Goal: Task Accomplishment & Management: Manage account settings

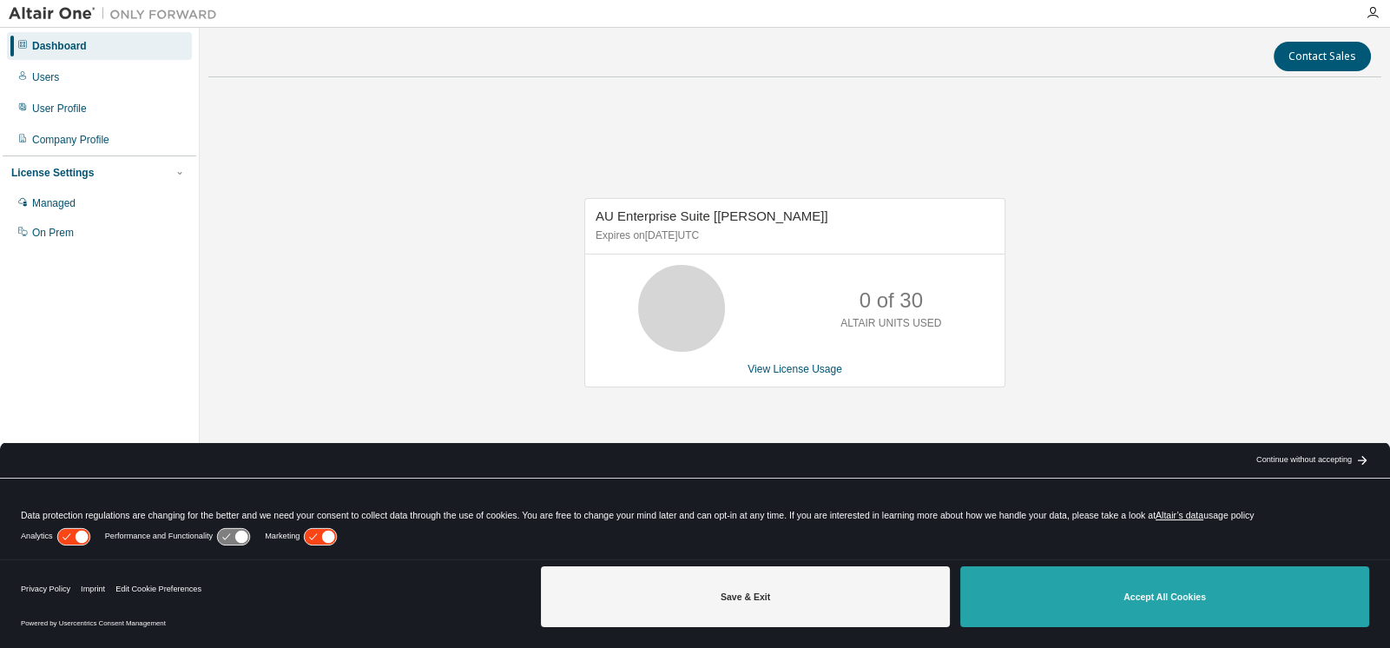
click at [1142, 598] on button "Accept All Cookies" at bounding box center [1164, 596] width 409 height 61
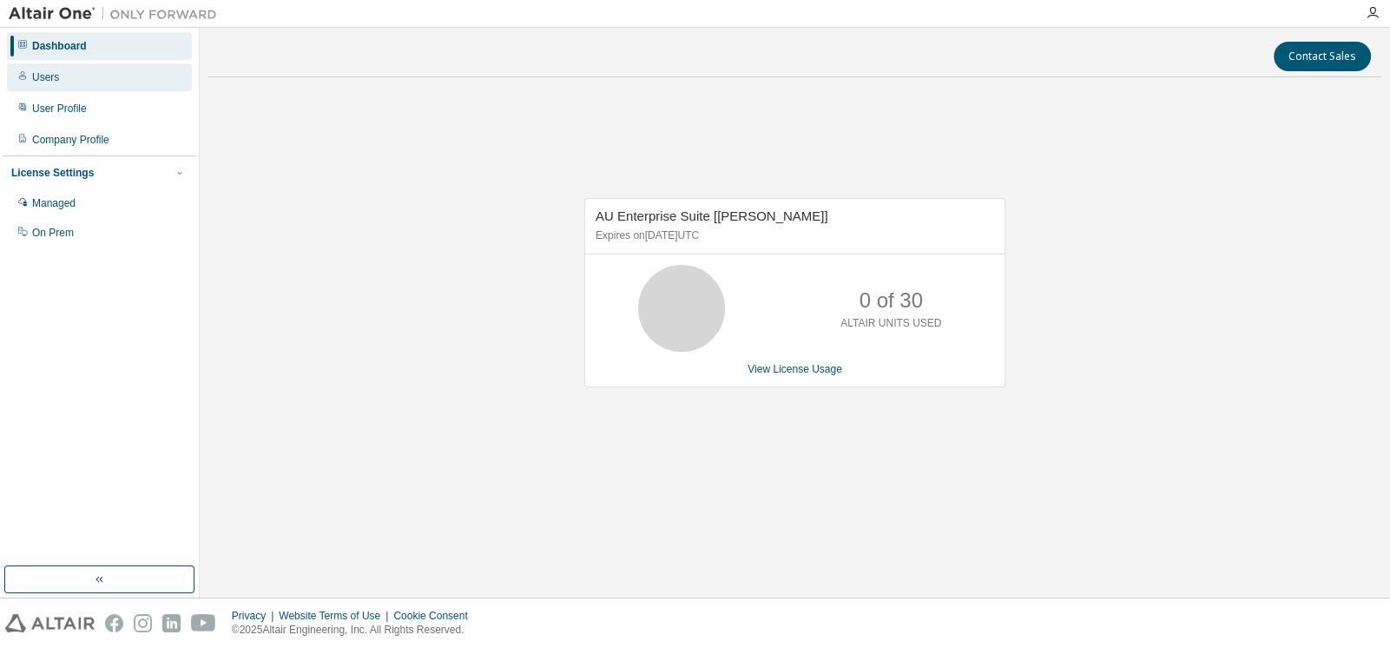
click at [53, 83] on div "Users" at bounding box center [45, 77] width 27 height 14
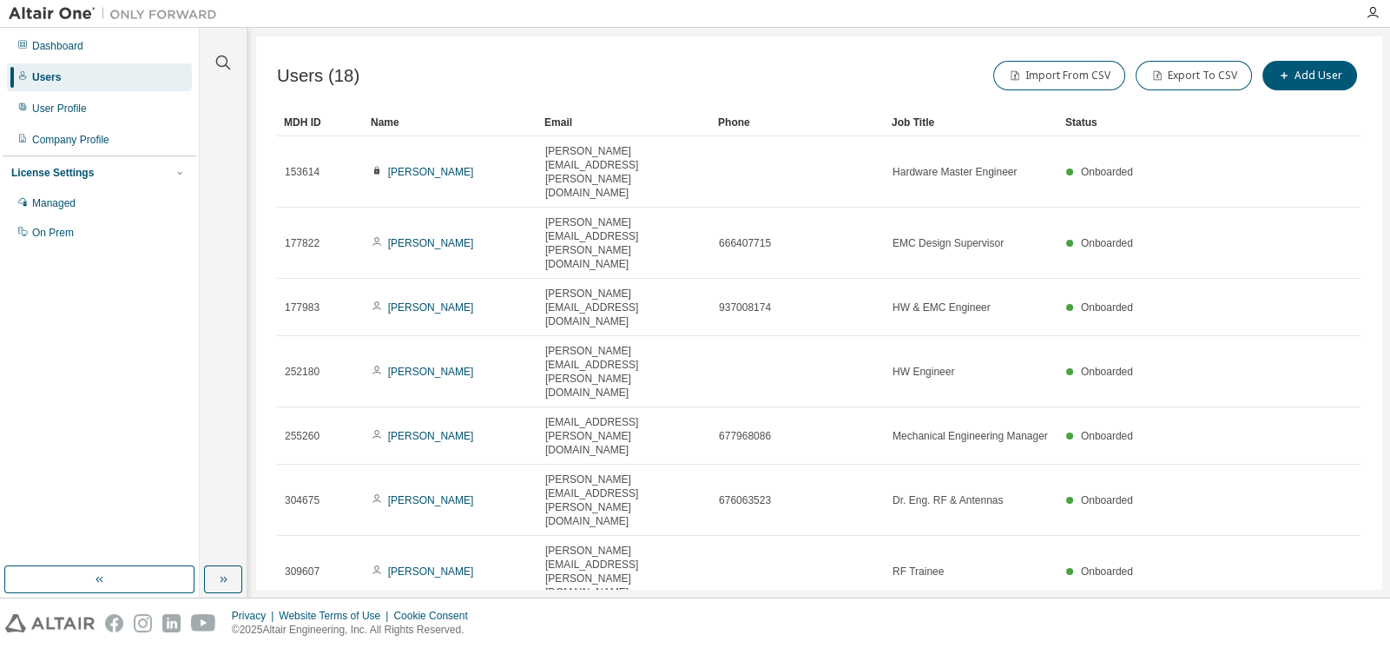
type input "*"
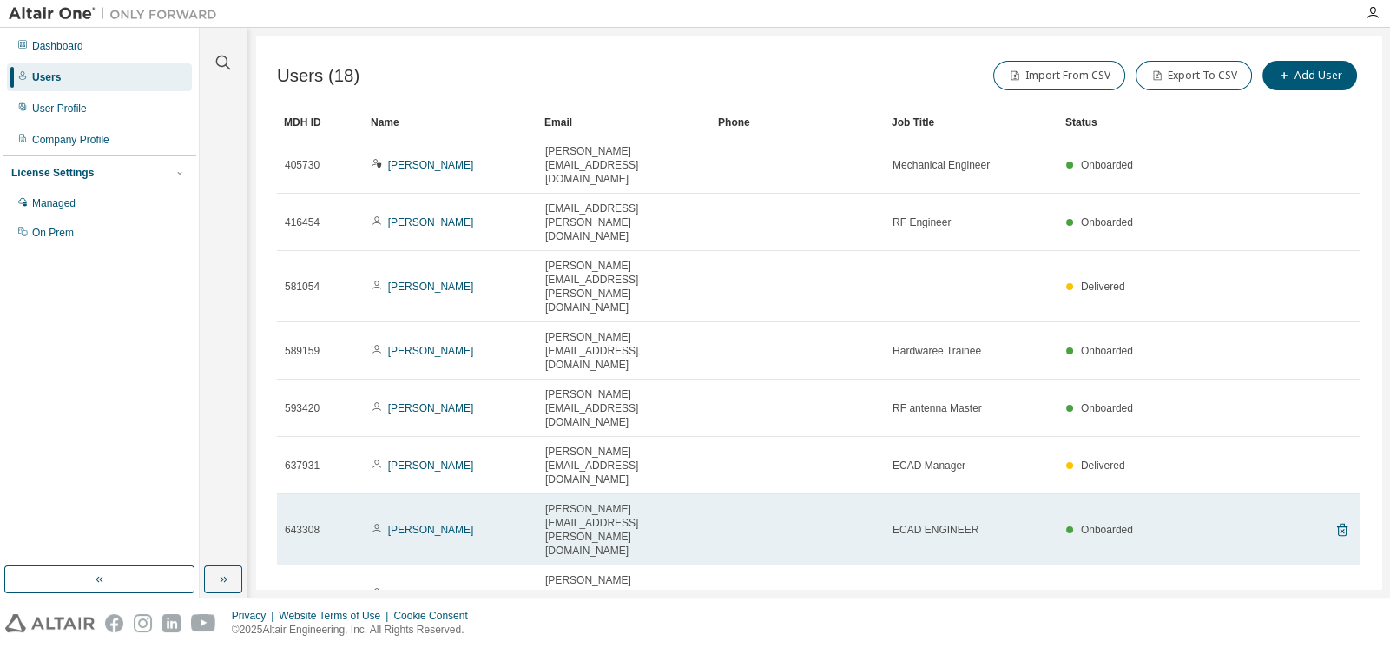
click at [304, 523] on span "643308" at bounding box center [302, 530] width 35 height 14
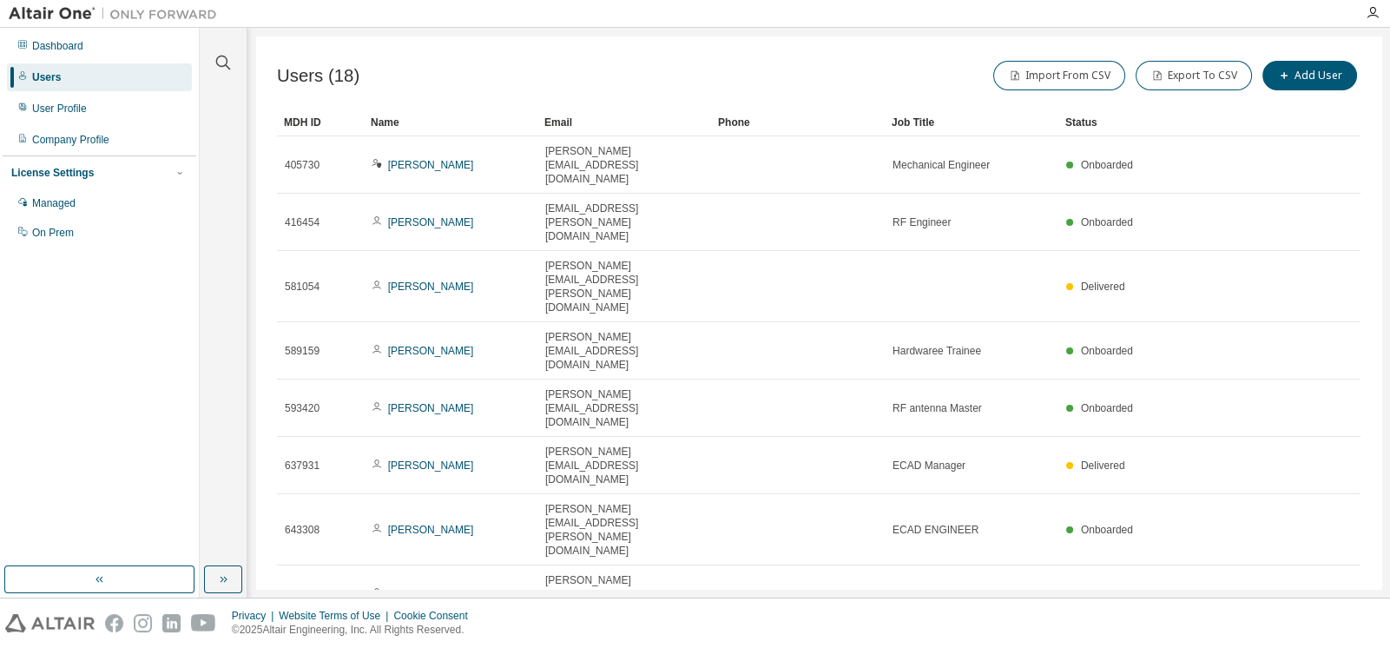
click at [466, 456] on div "Users (18) Import From CSV Export To CSV Add User Clear Load Save Save As Field…" at bounding box center [818, 312] width 1125 height 552
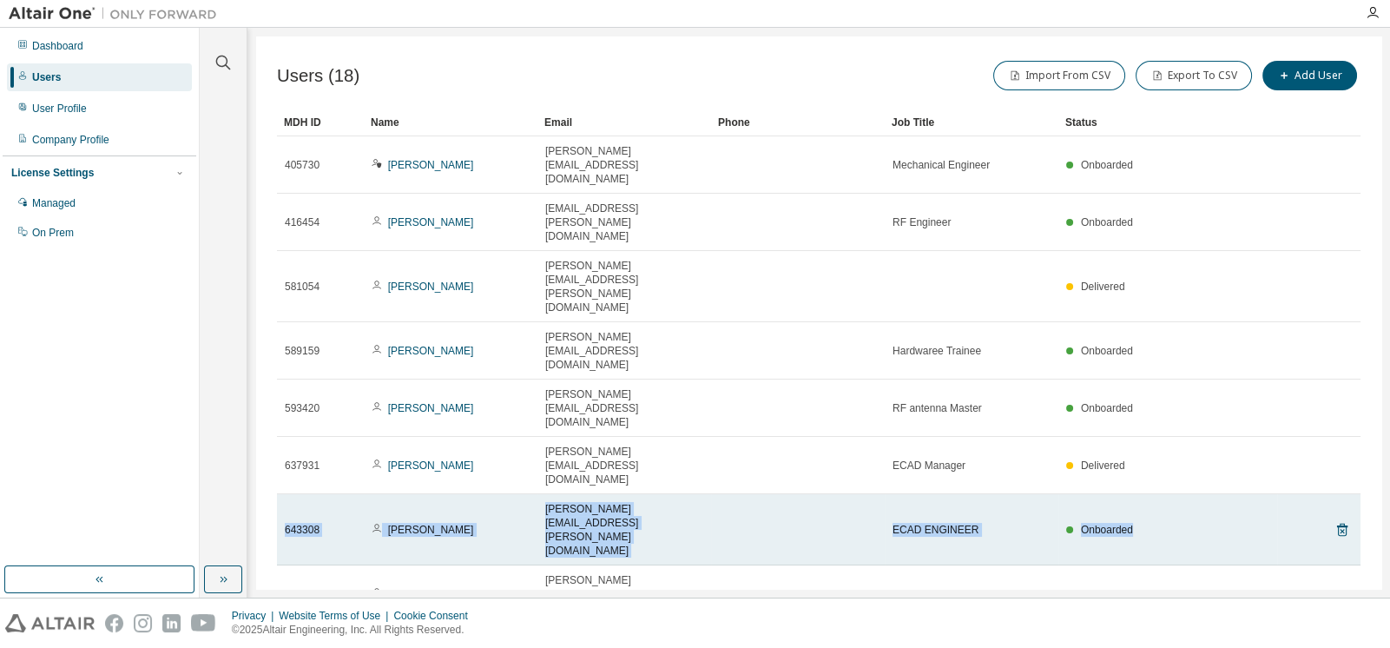
drag, startPoint x: 286, startPoint y: 328, endPoint x: 1160, endPoint y: 330, distance: 874.3
click at [1160, 494] on tr "643308 [PERSON_NAME] [PERSON_NAME][EMAIL_ADDRESS][PERSON_NAME][DOMAIN_NAME] ECA…" at bounding box center [819, 529] width 1084 height 71
copy tr "643308 [PERSON_NAME] [PERSON_NAME][EMAIL_ADDRESS][PERSON_NAME][DOMAIN_NAME] ECA…"
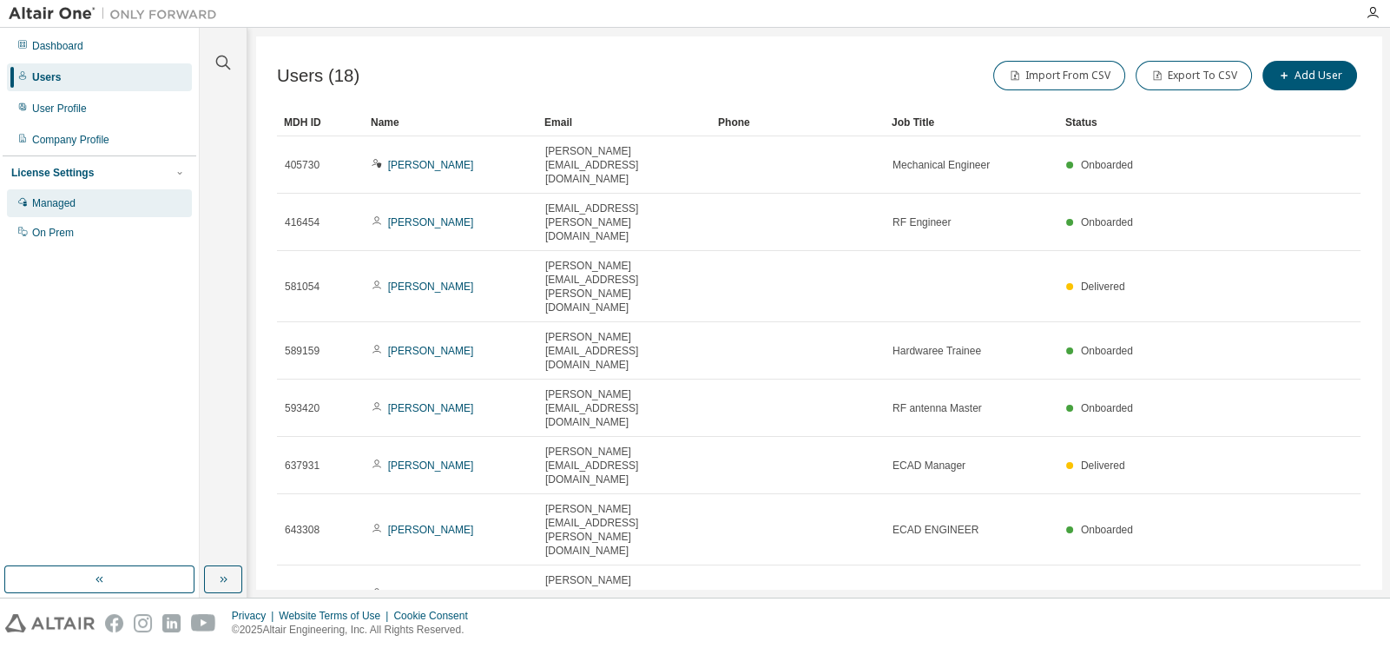
click at [48, 209] on div "Managed" at bounding box center [53, 203] width 43 height 14
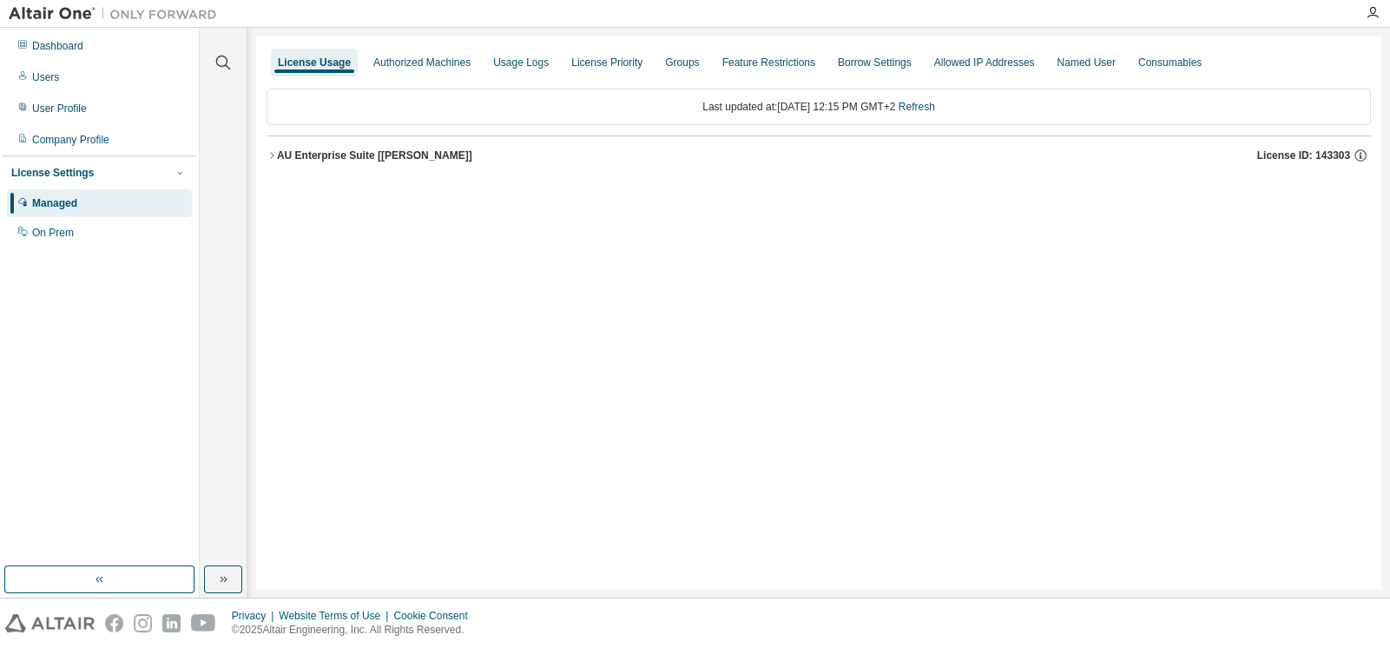
click at [271, 151] on icon "button" at bounding box center [272, 155] width 10 height 10
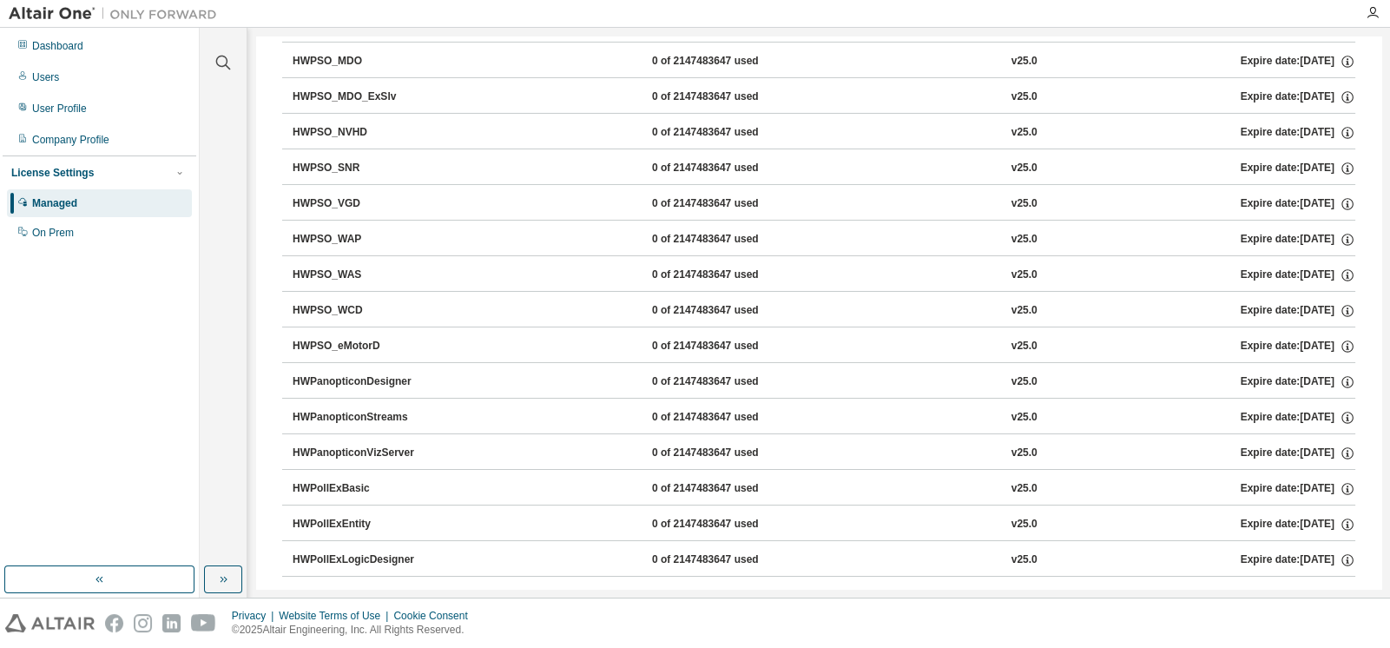
scroll to position [7785, 0]
click at [1286, 479] on div "Expire date: [DATE]" at bounding box center [1298, 487] width 115 height 16
click at [1340, 479] on icon "button" at bounding box center [1348, 487] width 16 height 16
click at [1270, 479] on div "Expire date: [DATE]" at bounding box center [1298, 487] width 115 height 16
click at [334, 479] on div "HWPollExBasic" at bounding box center [371, 487] width 156 height 16
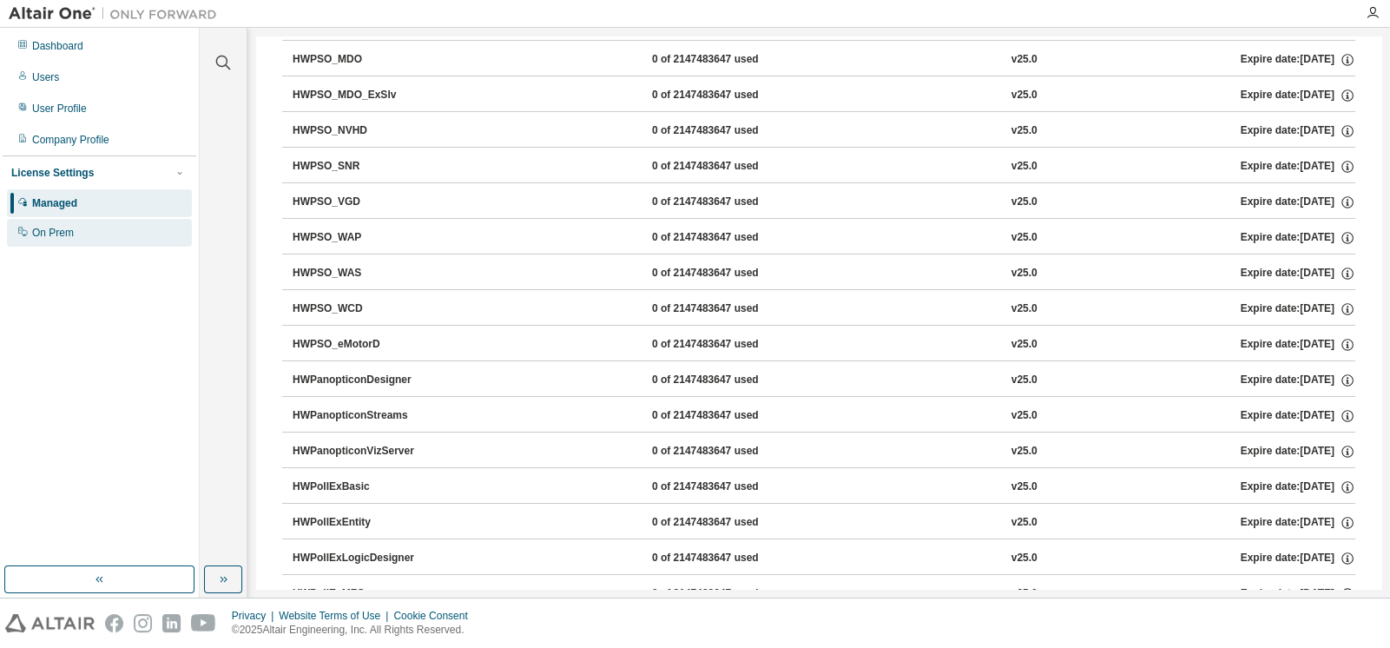
click at [52, 230] on div "On Prem" at bounding box center [53, 233] width 42 height 14
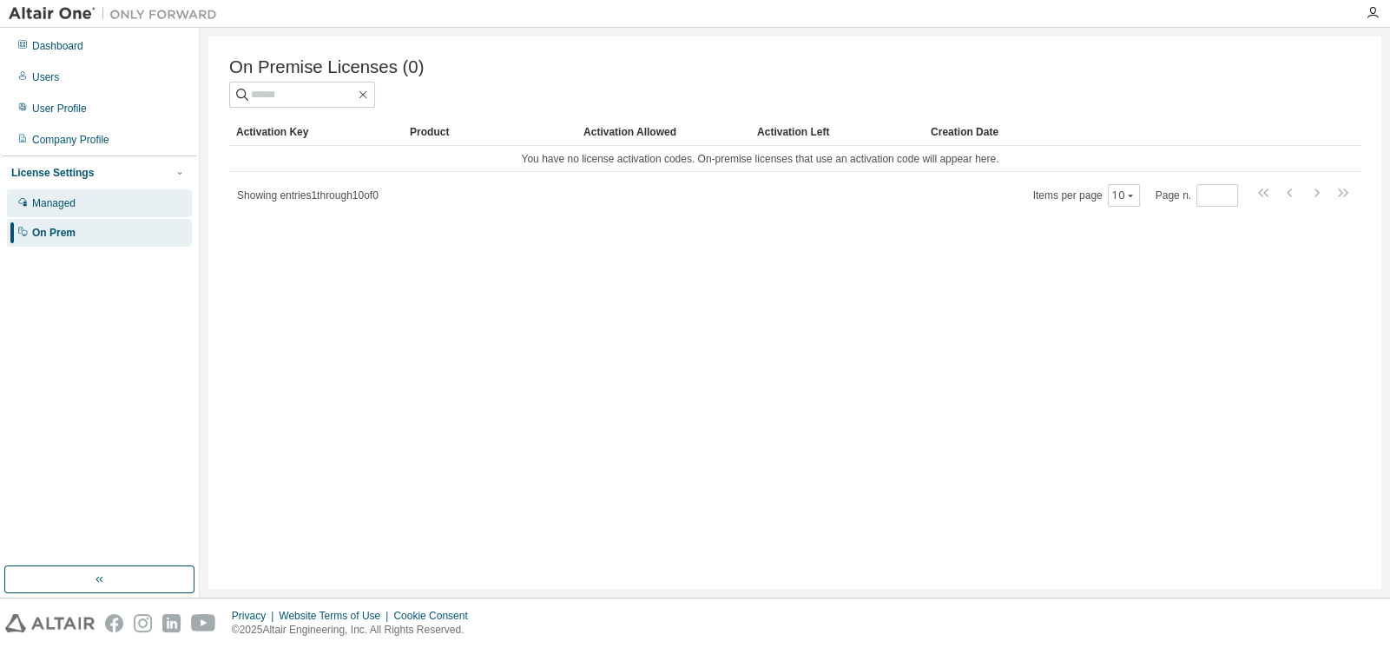
click at [100, 209] on div "Managed" at bounding box center [99, 203] width 185 height 28
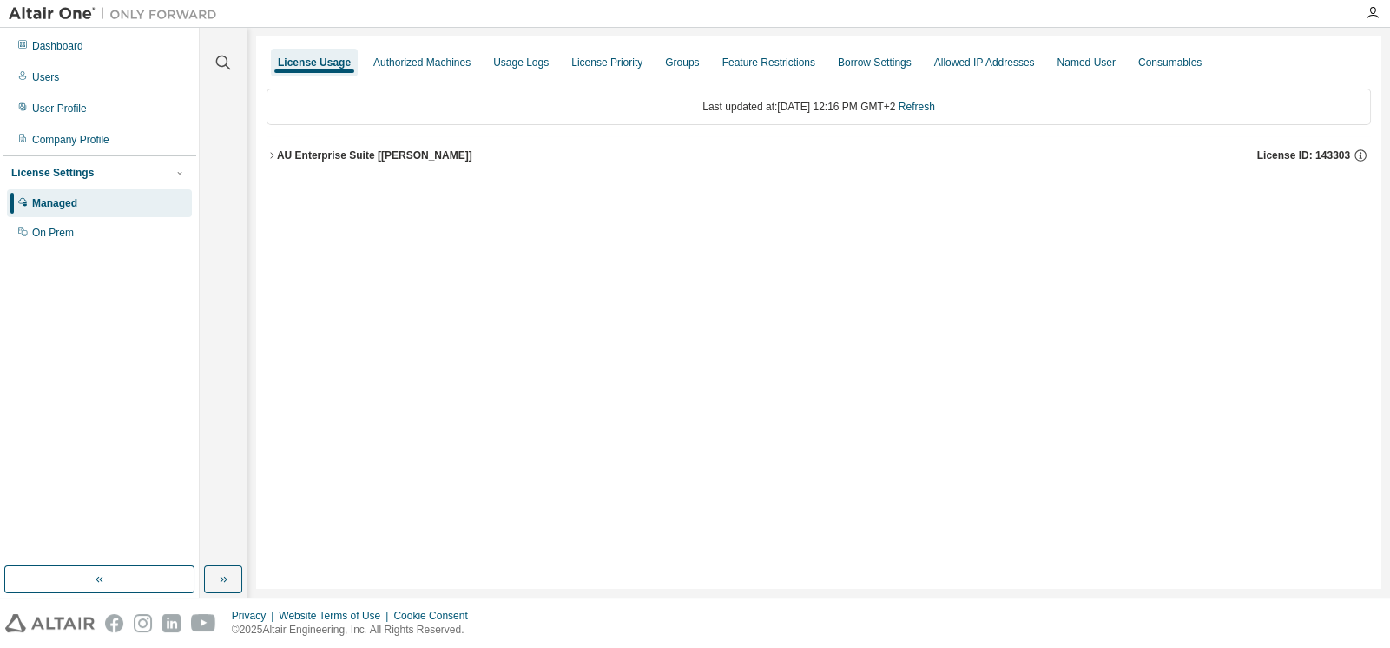
click at [269, 151] on icon "button" at bounding box center [272, 155] width 10 height 10
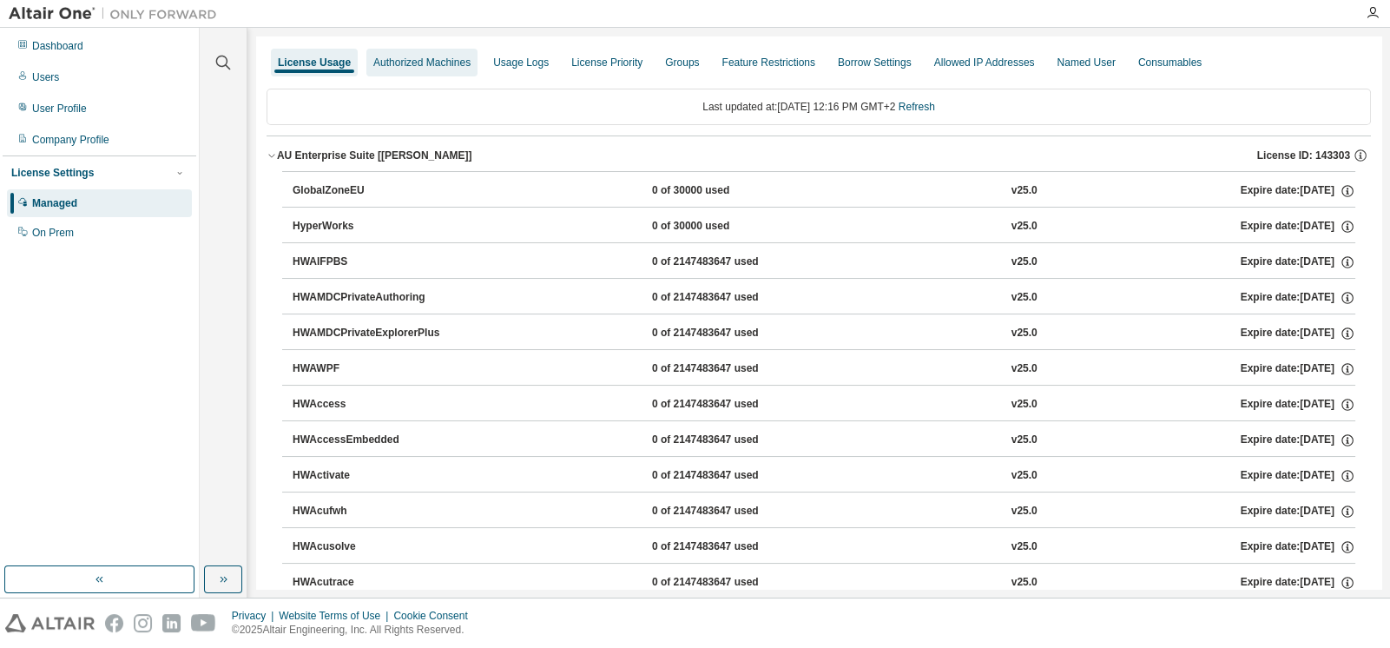
click at [432, 61] on div "Authorized Machines" at bounding box center [421, 63] width 97 height 14
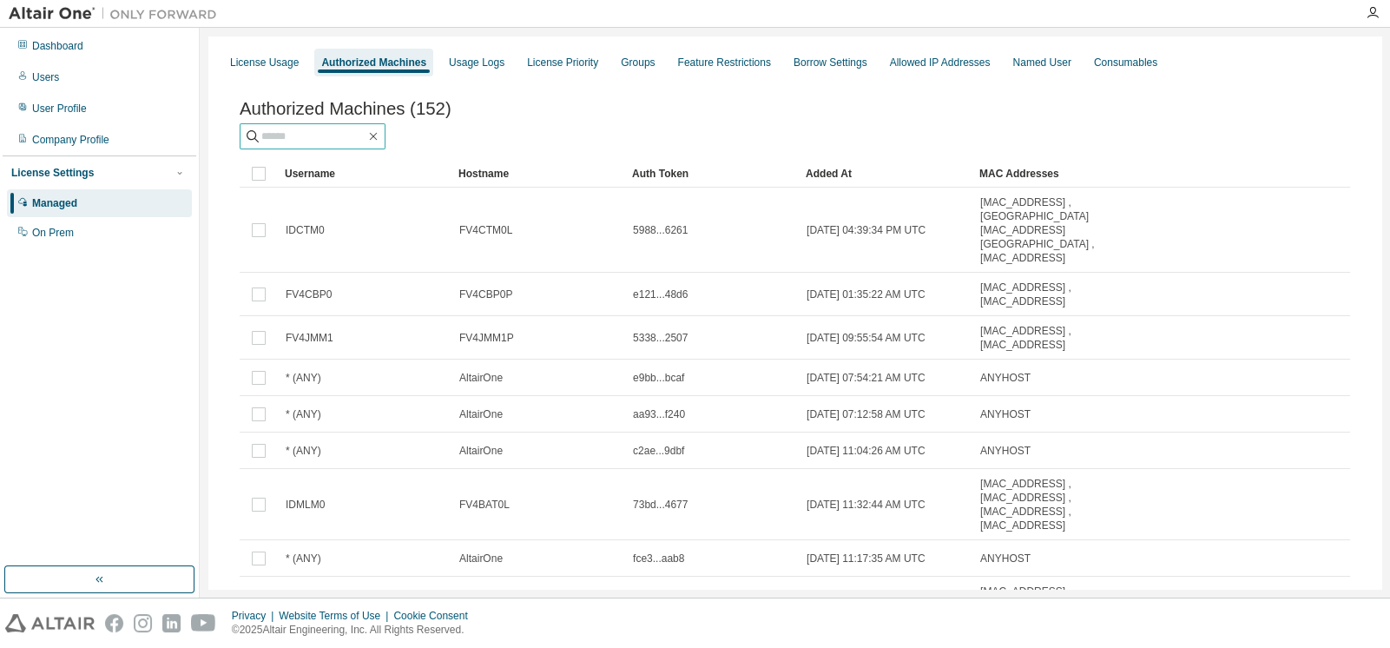
click at [366, 135] on input "text" at bounding box center [313, 136] width 104 height 17
type input "*"
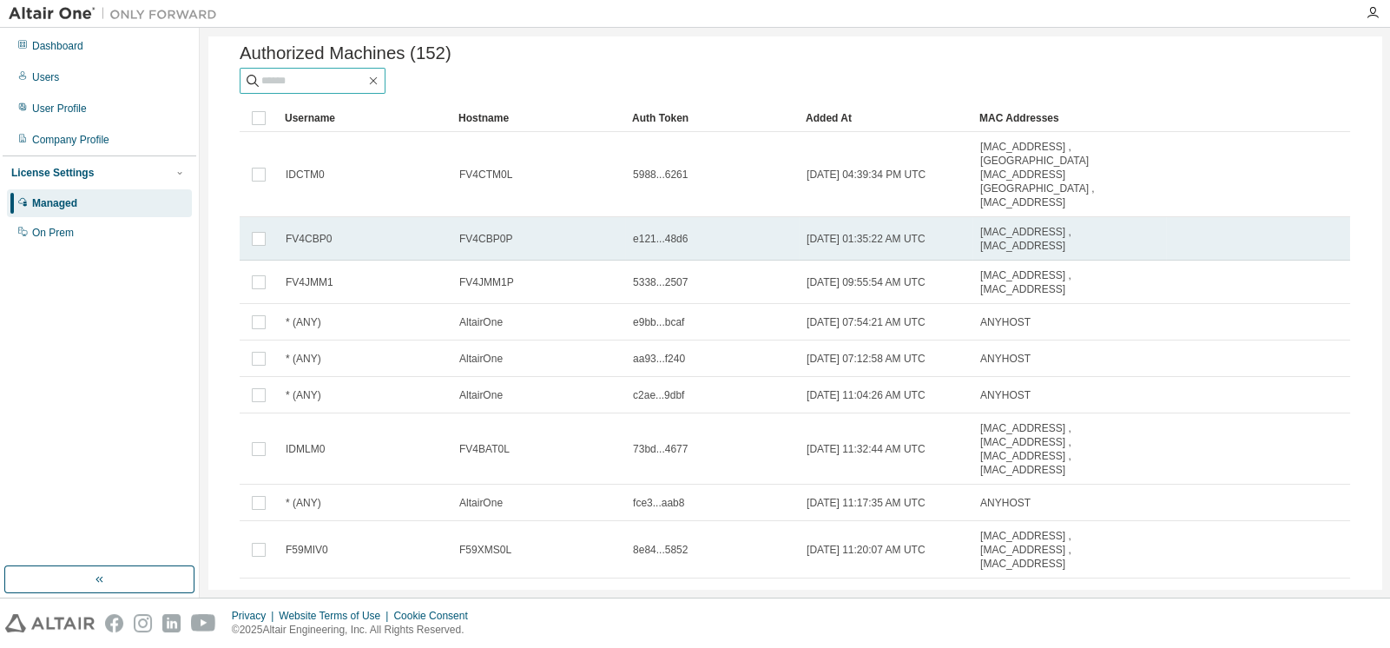
scroll to position [78, 0]
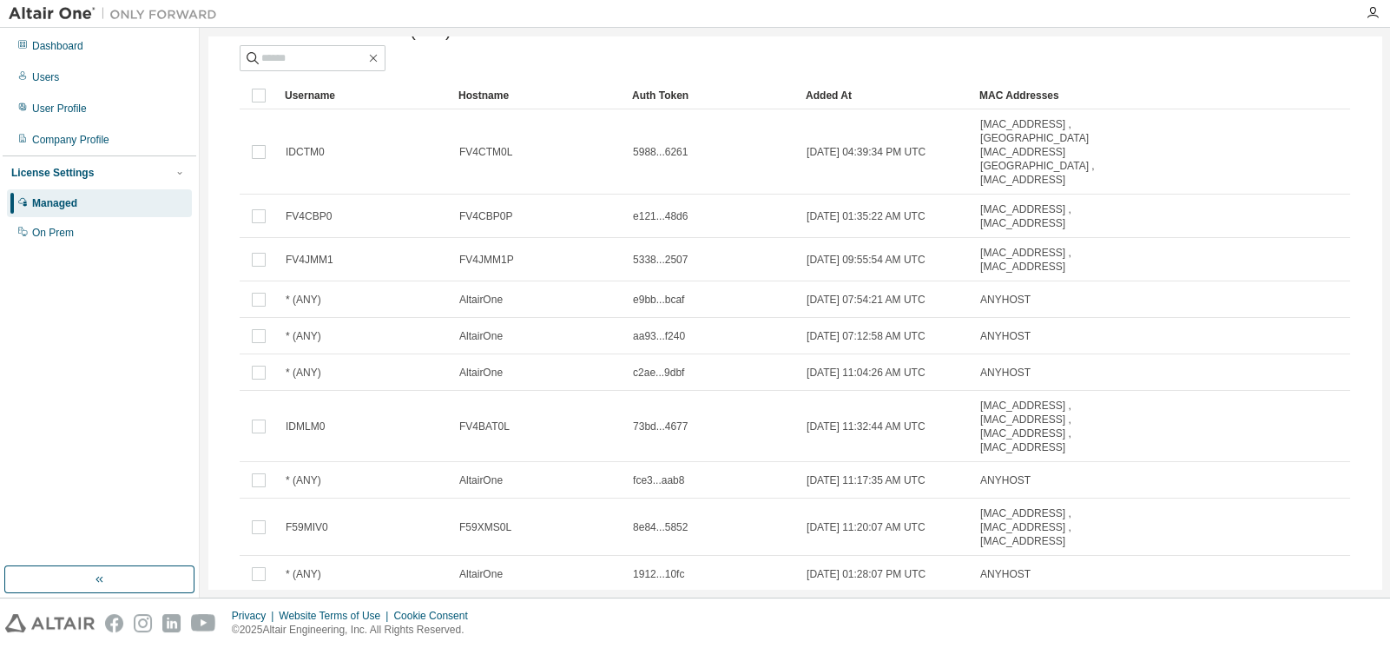
click at [1301, 603] on icon "button" at bounding box center [1305, 613] width 21 height 21
type input "*"
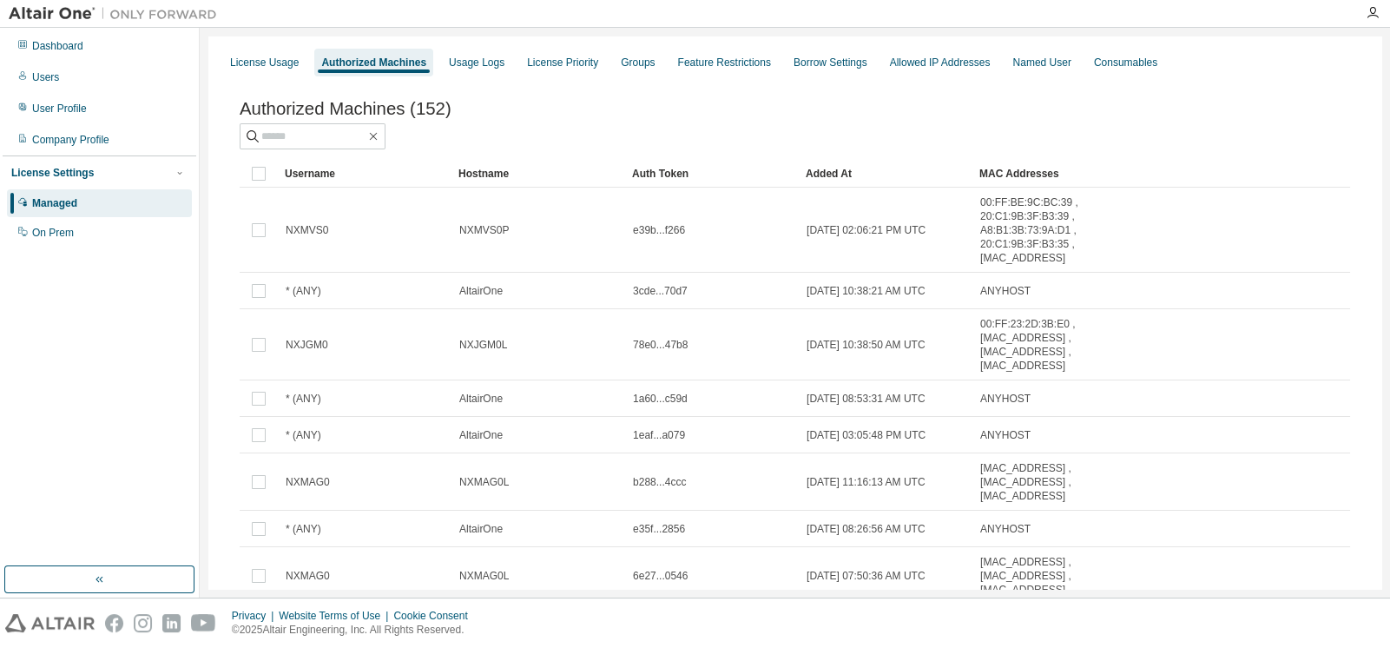
click at [1301, 547] on tr "NXMAG0 NXMAG0L 6e27...0546 [DATE] 07:50:36 AM UTC [MAC_ADDRESS] , [MAC_ADDRESS]…" at bounding box center [795, 575] width 1111 height 57
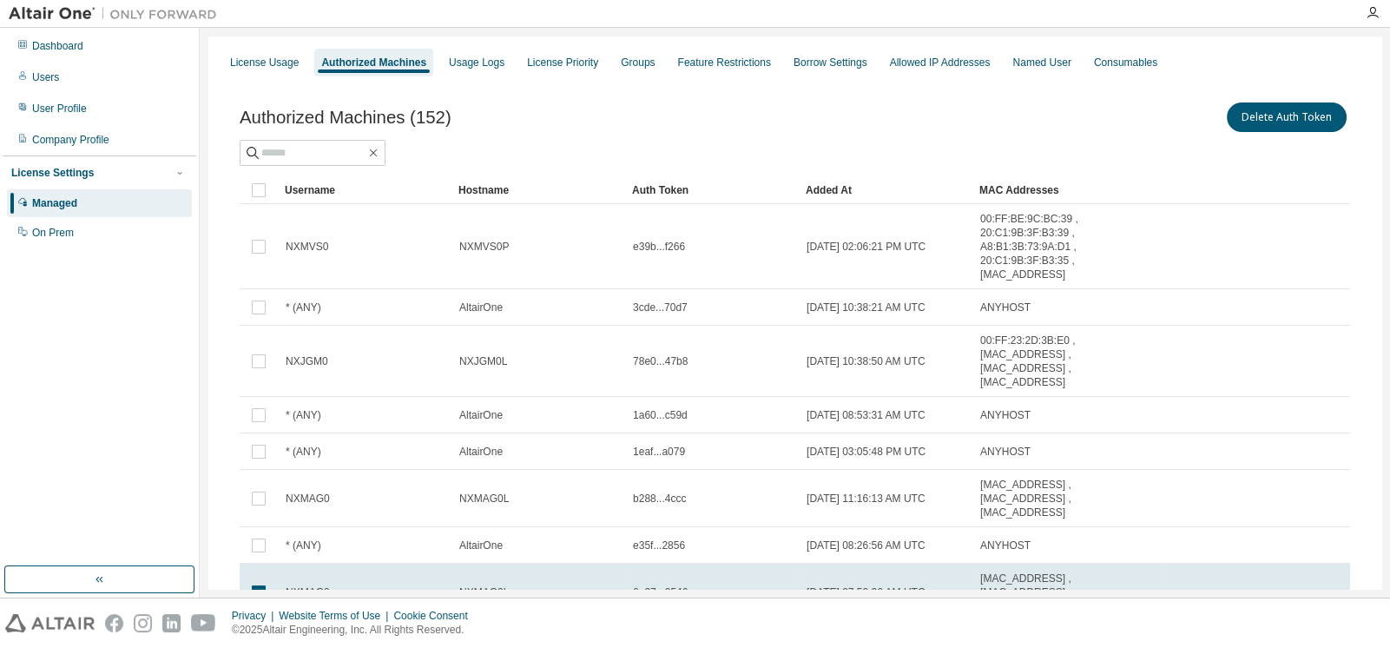
click at [260, 564] on td at bounding box center [259, 592] width 38 height 57
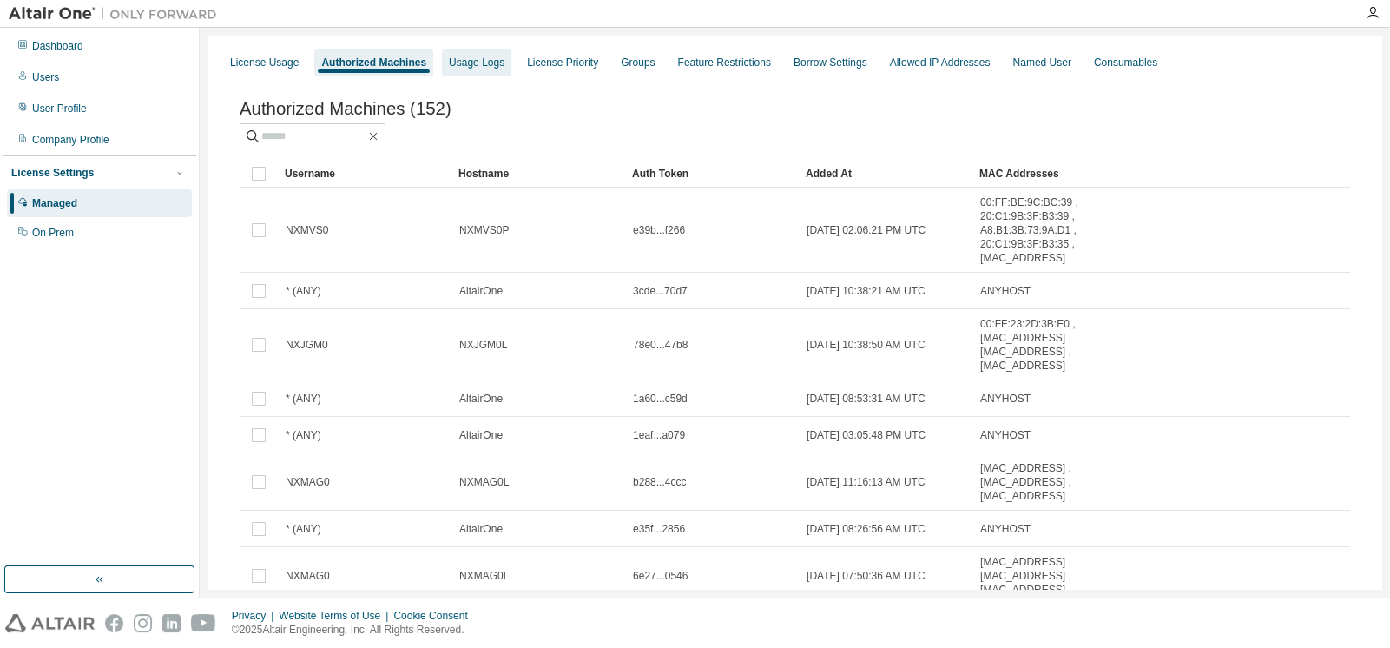
click at [470, 63] on div "Usage Logs" at bounding box center [477, 63] width 56 height 14
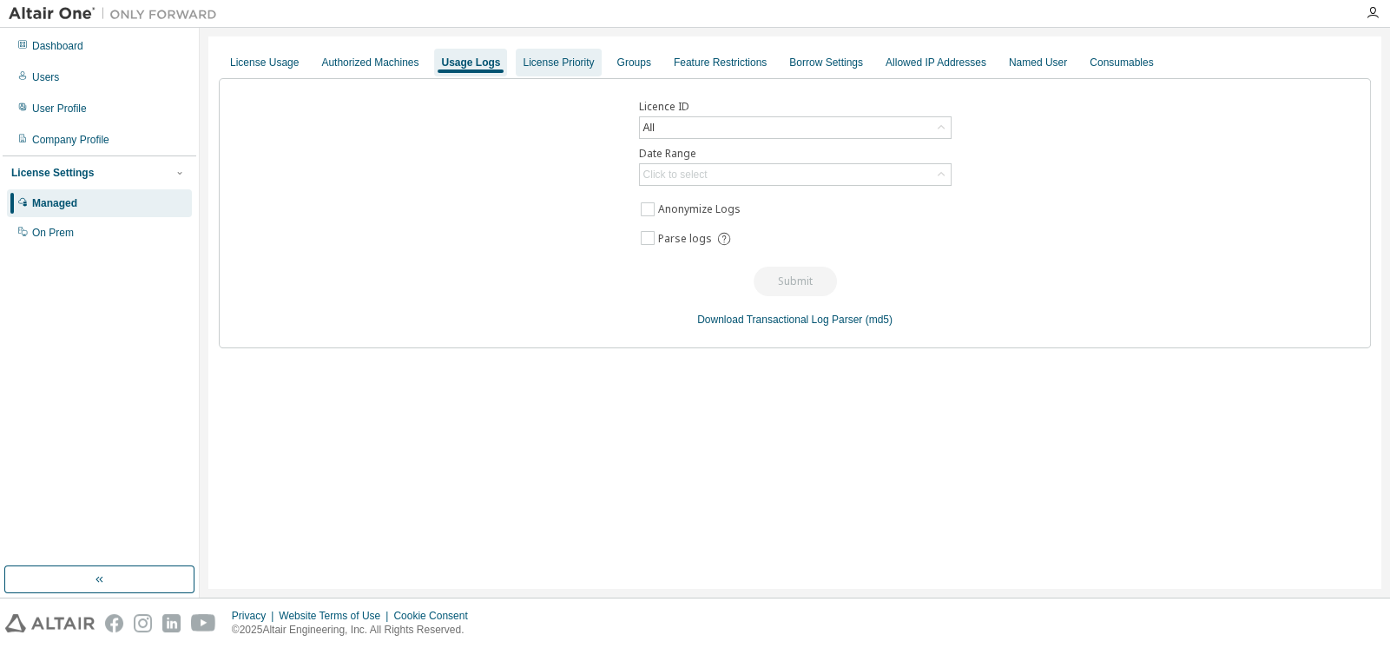
click at [523, 60] on div "License Priority" at bounding box center [558, 63] width 71 height 14
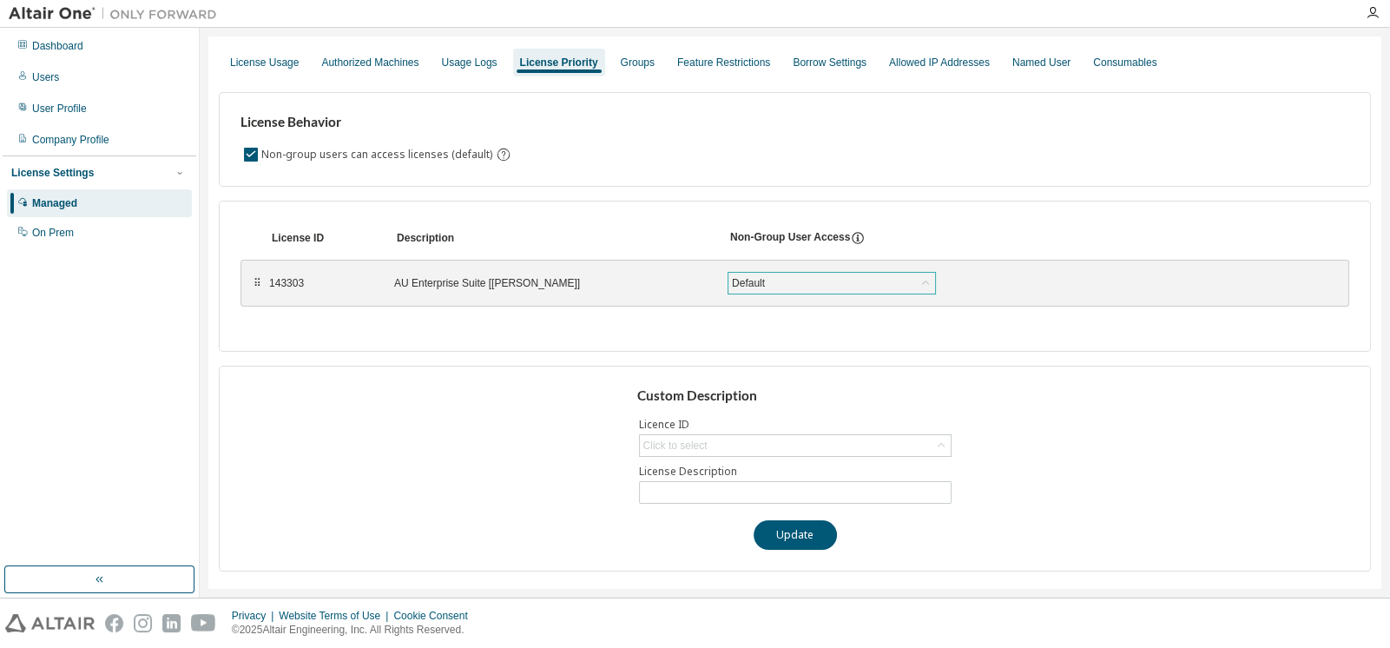
click at [776, 284] on div "Default" at bounding box center [831, 283] width 207 height 21
click at [625, 60] on div "Groups" at bounding box center [638, 63] width 34 height 14
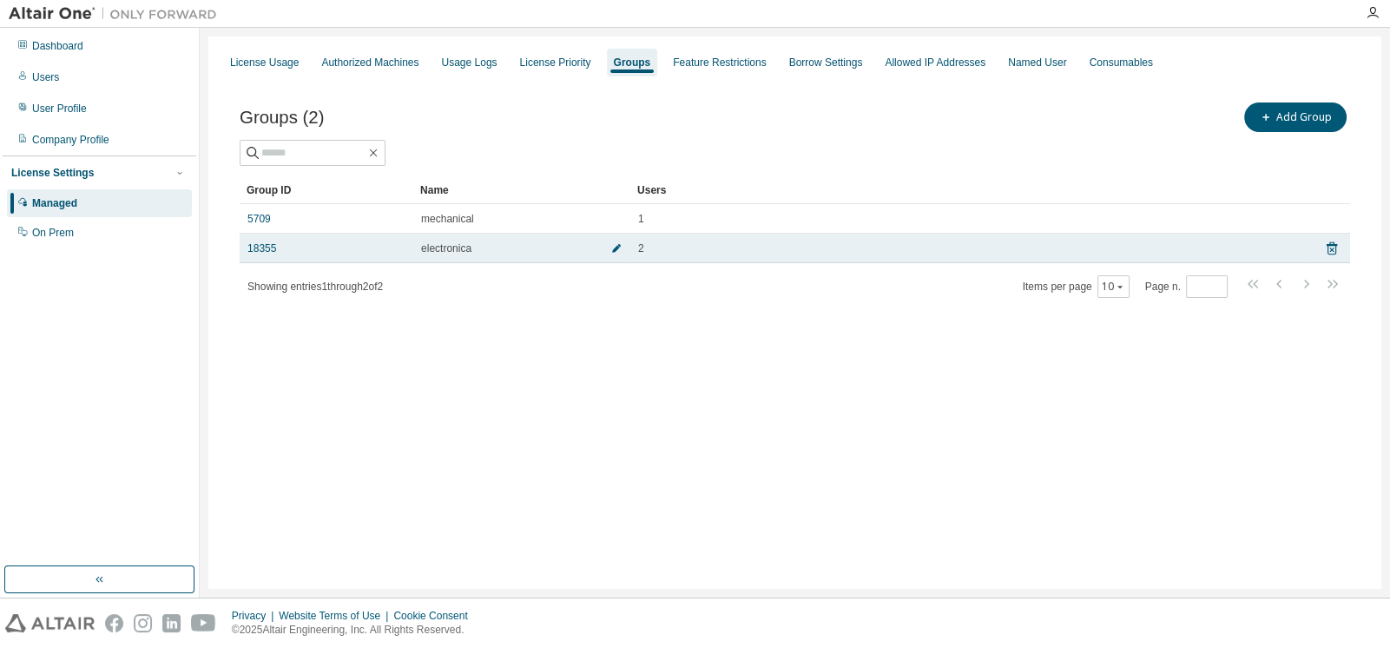
click at [616, 252] on icon "button" at bounding box center [616, 248] width 10 height 10
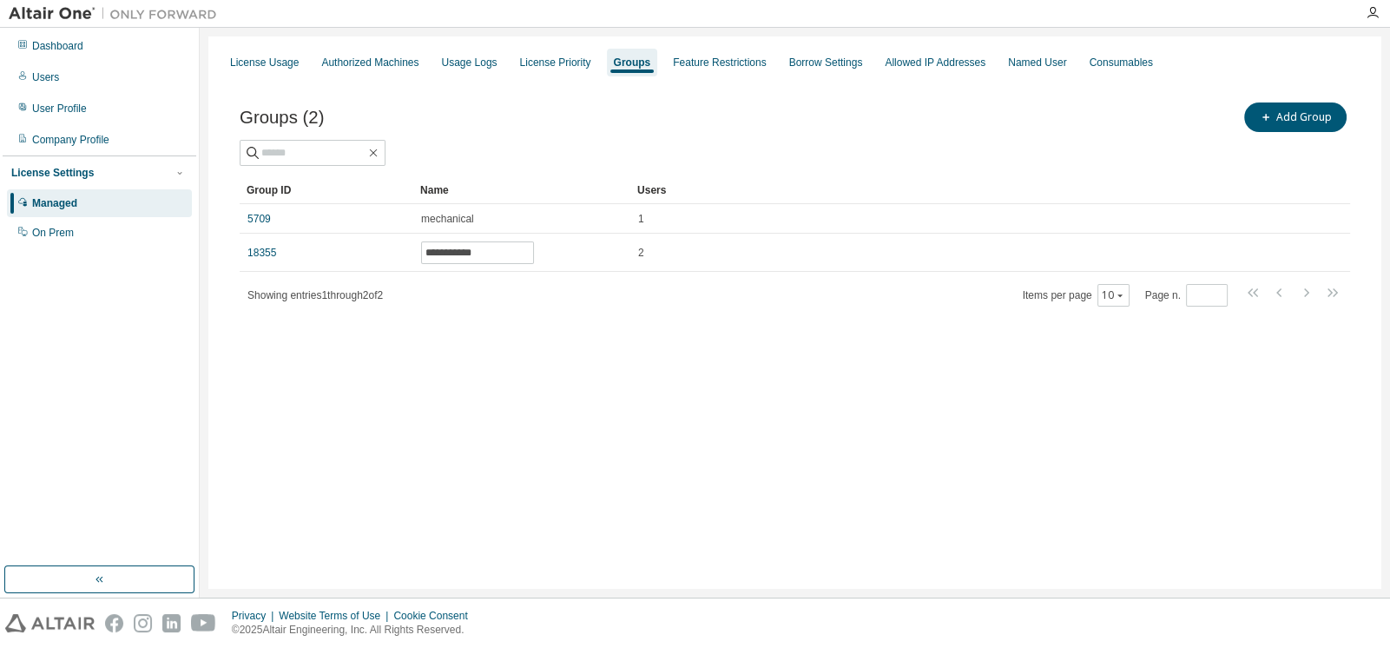
click at [504, 329] on div "**********" at bounding box center [795, 215] width 1152 height 274
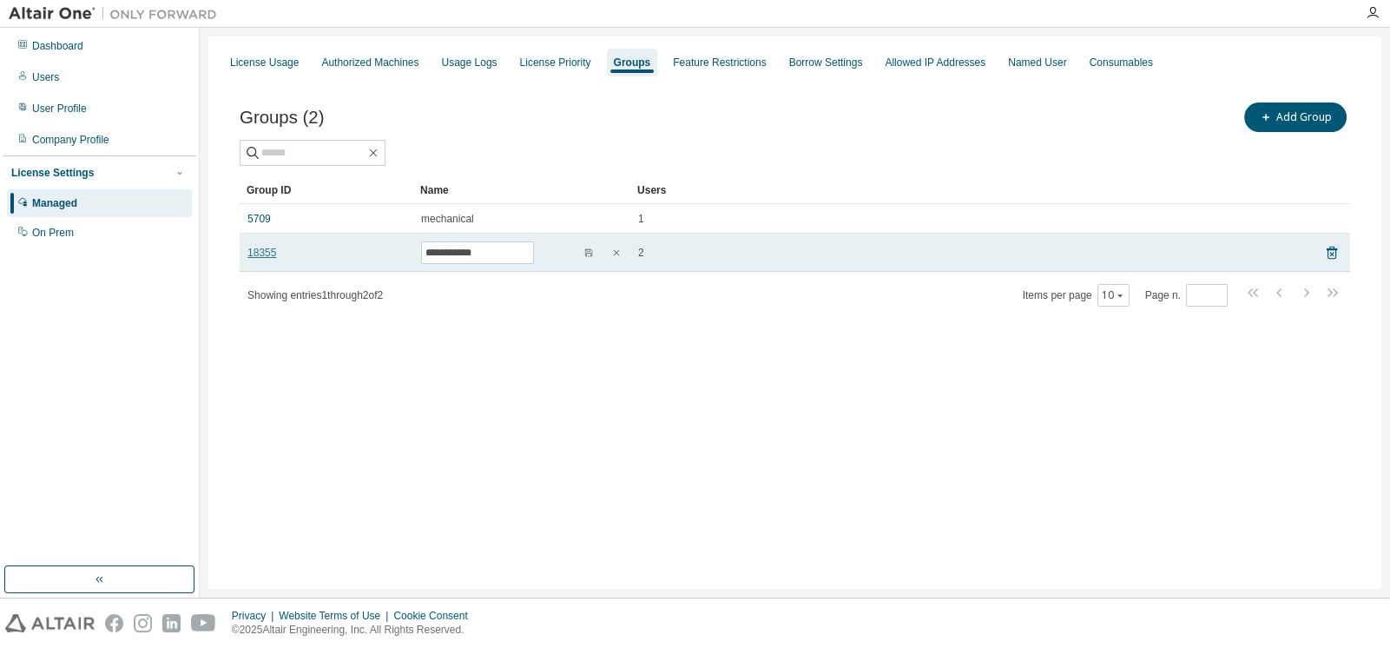
click at [263, 251] on link "18355" at bounding box center [261, 253] width 29 height 14
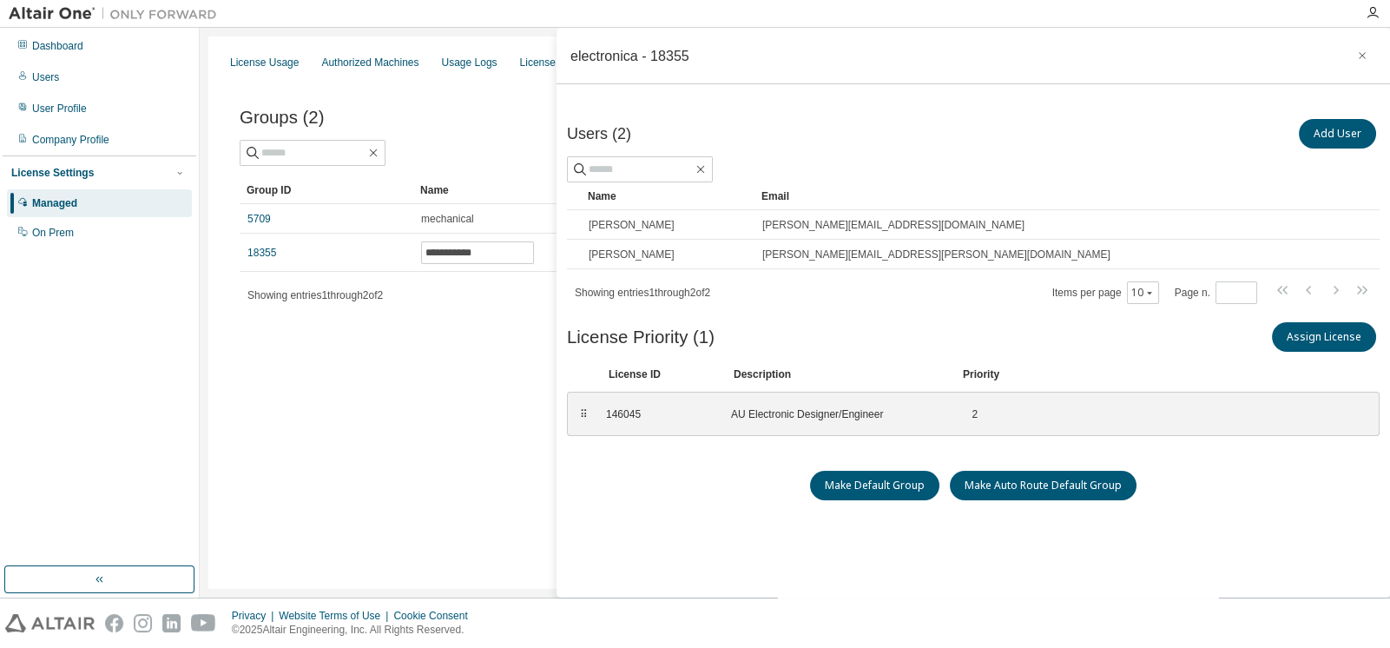
click at [498, 369] on div "**********" at bounding box center [794, 312] width 1173 height 552
click at [726, 467] on div "Users (2) Add User Clear Load Save Save As Field Operator Value Select filter S…" at bounding box center [973, 374] width 813 height 518
click at [1317, 330] on button "Assign License" at bounding box center [1324, 337] width 104 height 30
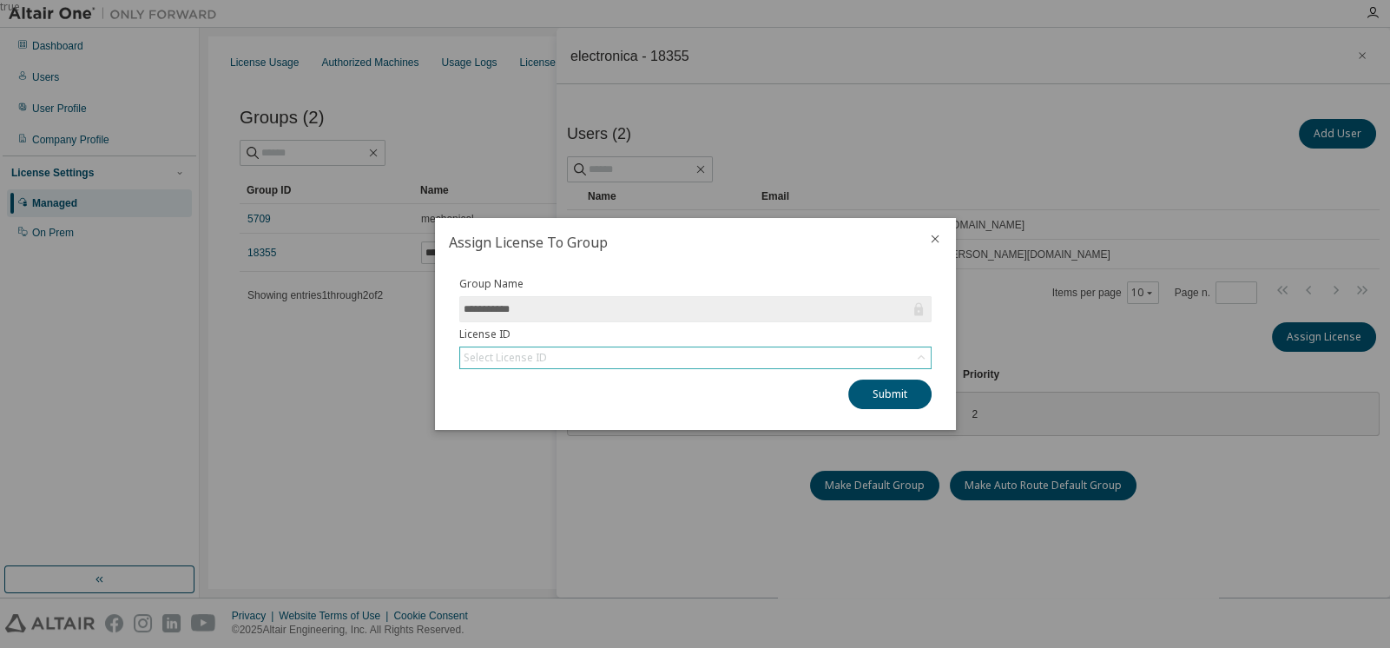
click at [569, 359] on div "Select License ID" at bounding box center [695, 357] width 471 height 21
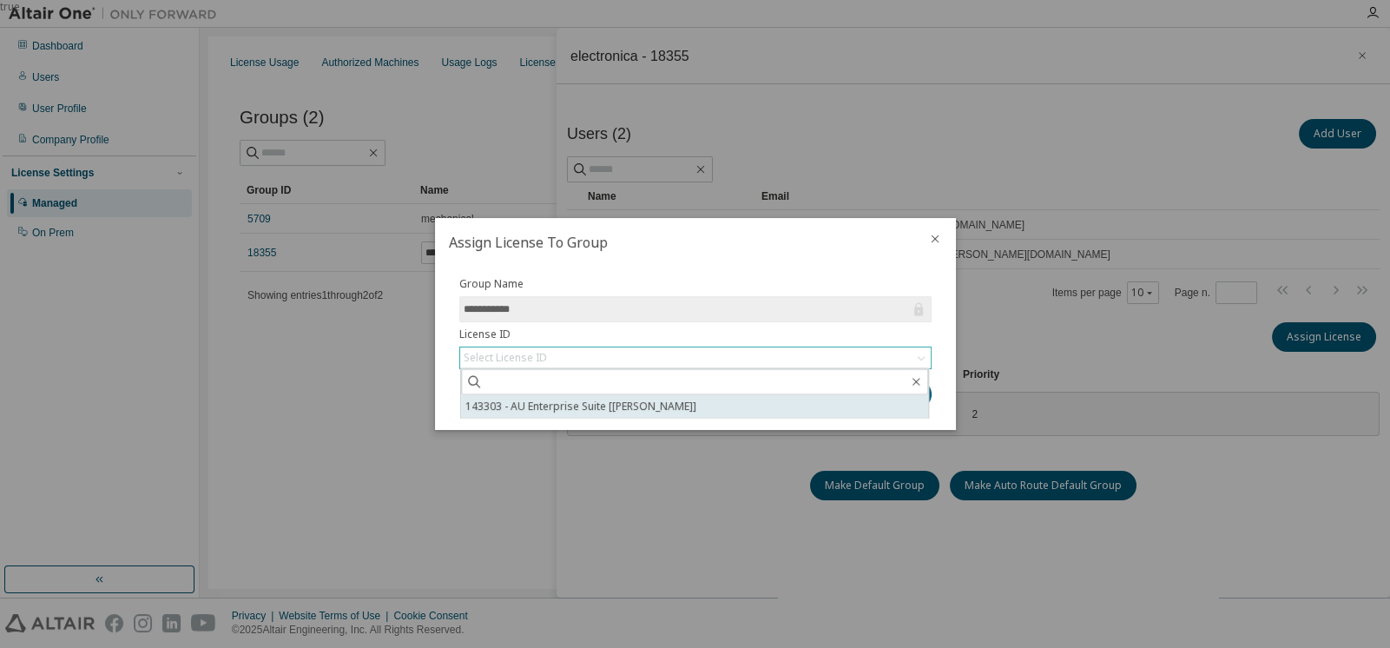
click at [574, 407] on li "143303 - AU Enterprise Suite [[PERSON_NAME]]" at bounding box center [694, 406] width 467 height 23
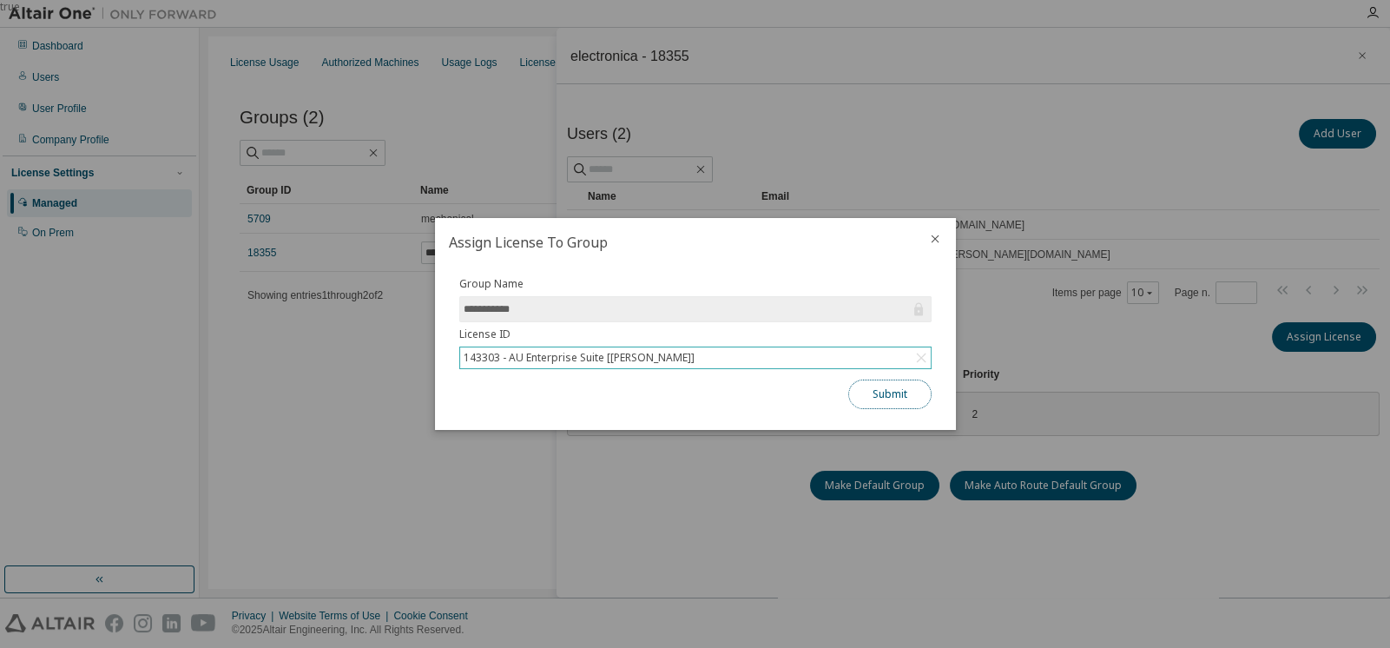
click at [867, 392] on button "Submit" at bounding box center [889, 394] width 83 height 30
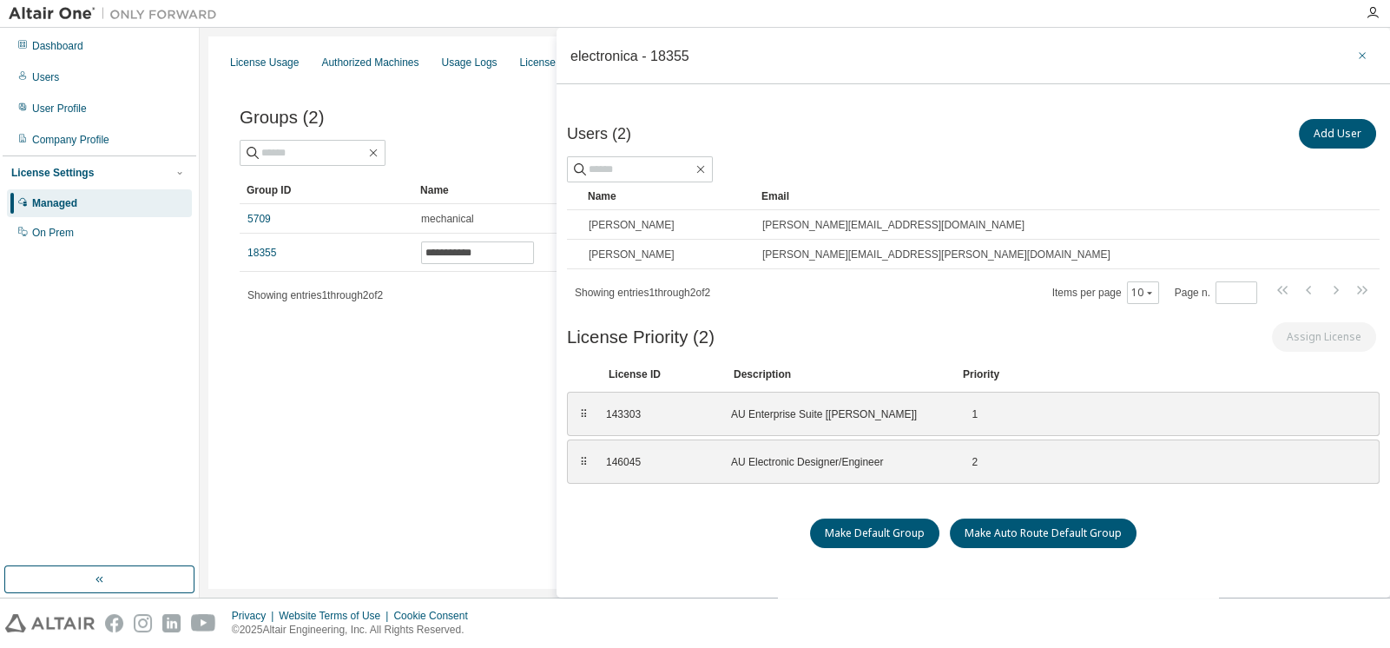
click at [1356, 54] on icon "button" at bounding box center [1362, 56] width 12 height 14
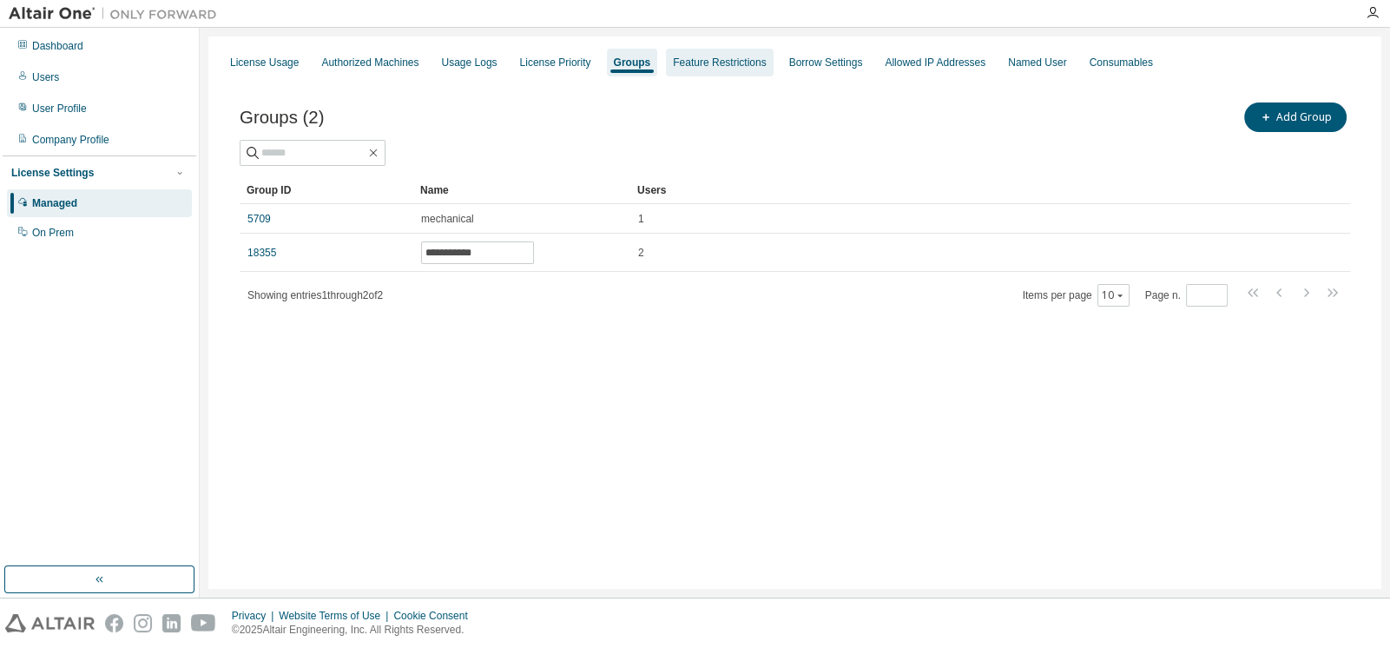
click at [684, 70] on div "Feature Restrictions" at bounding box center [719, 63] width 107 height 28
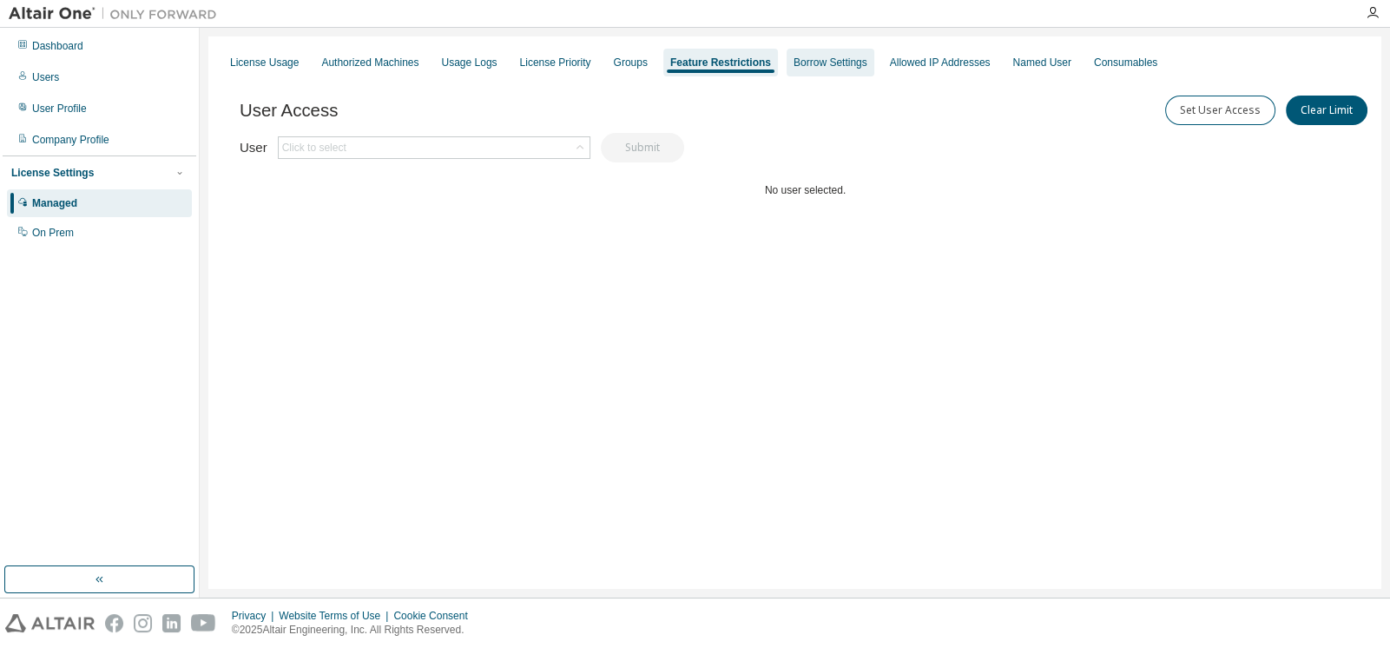
click at [794, 60] on div "Borrow Settings" at bounding box center [831, 63] width 74 height 14
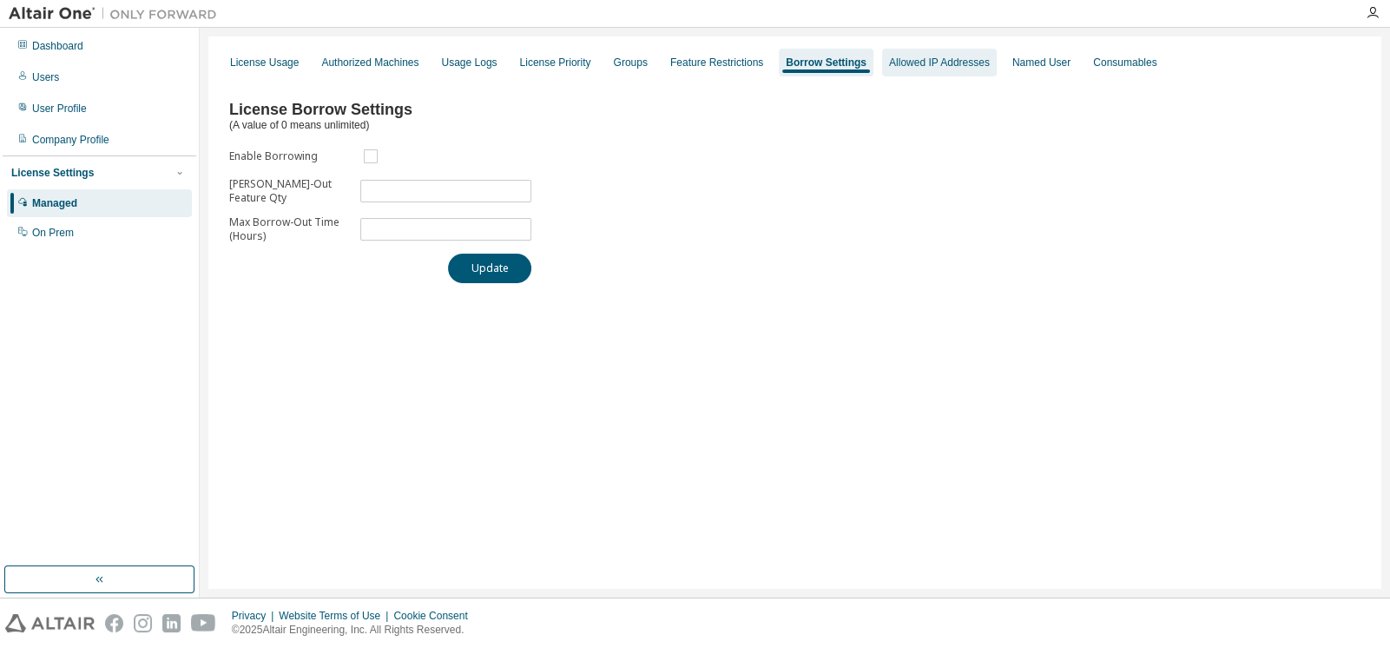
click at [889, 59] on div "Allowed IP Addresses" at bounding box center [939, 63] width 101 height 14
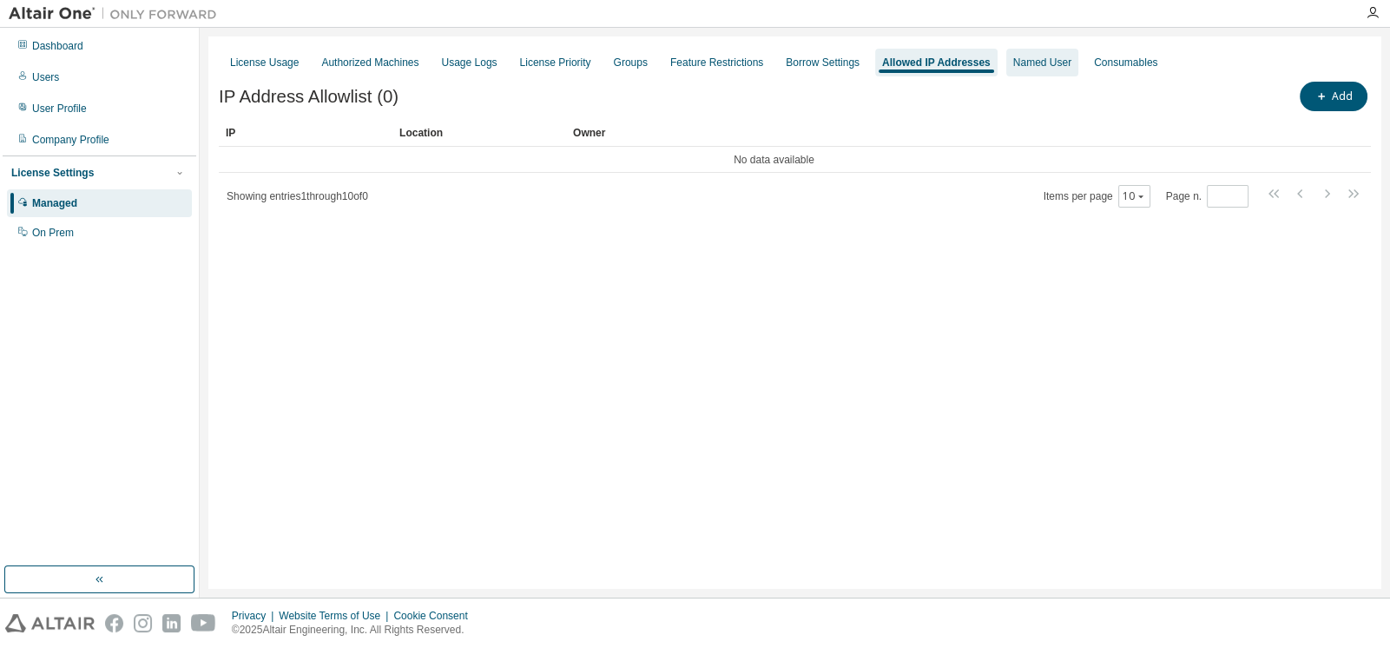
click at [1028, 69] on div "Named User" at bounding box center [1042, 63] width 58 height 14
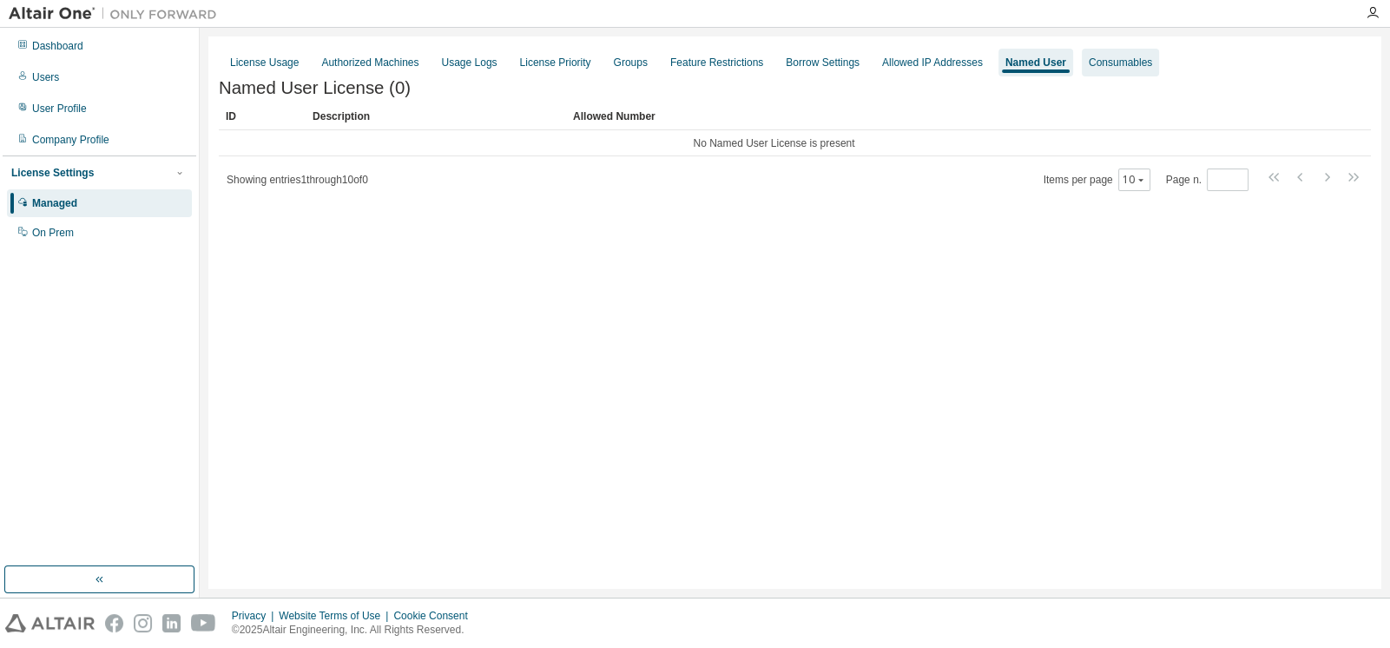
click at [1089, 62] on div "Consumables" at bounding box center [1120, 63] width 63 height 14
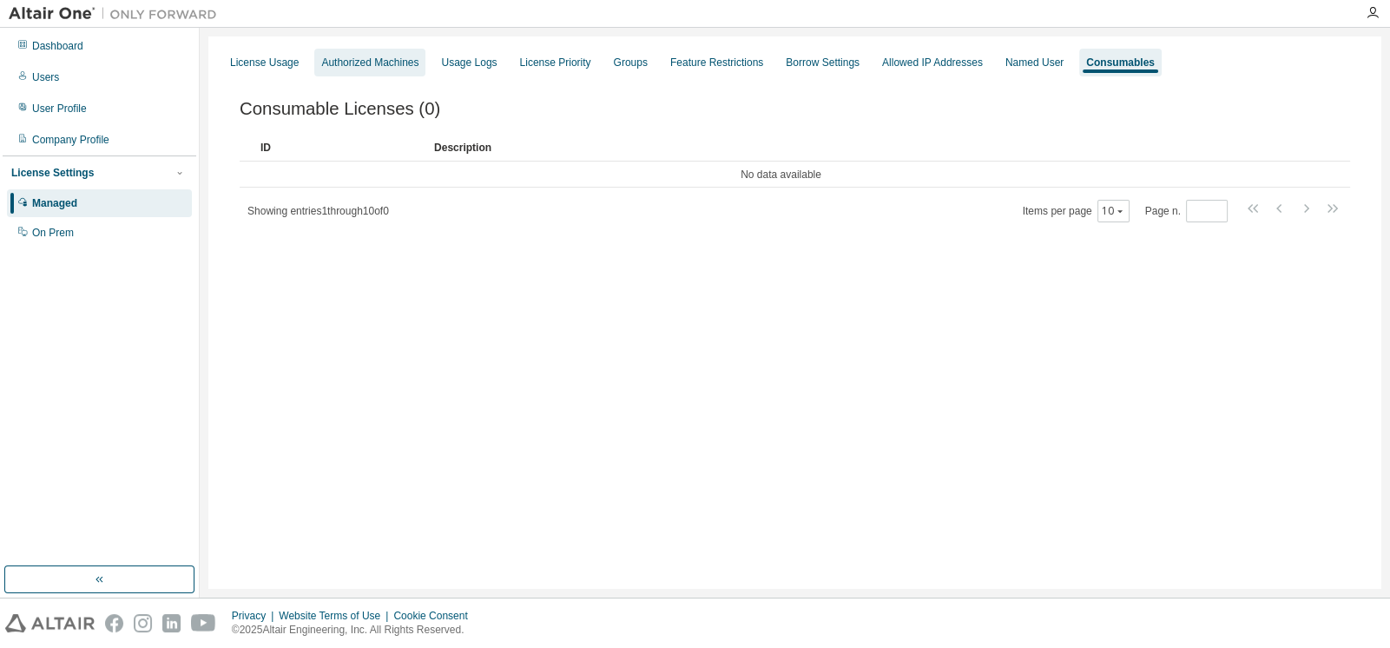
click at [362, 61] on div "Authorized Machines" at bounding box center [369, 63] width 97 height 14
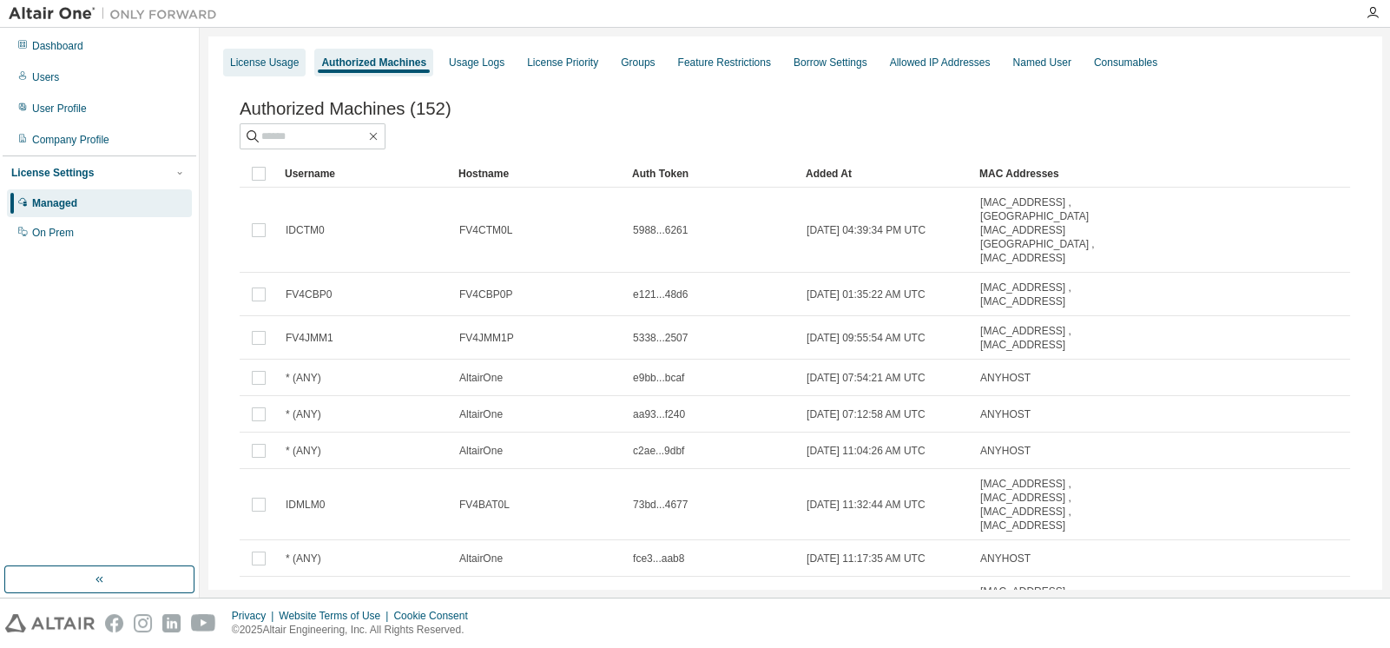
click at [255, 57] on div "License Usage" at bounding box center [264, 63] width 69 height 14
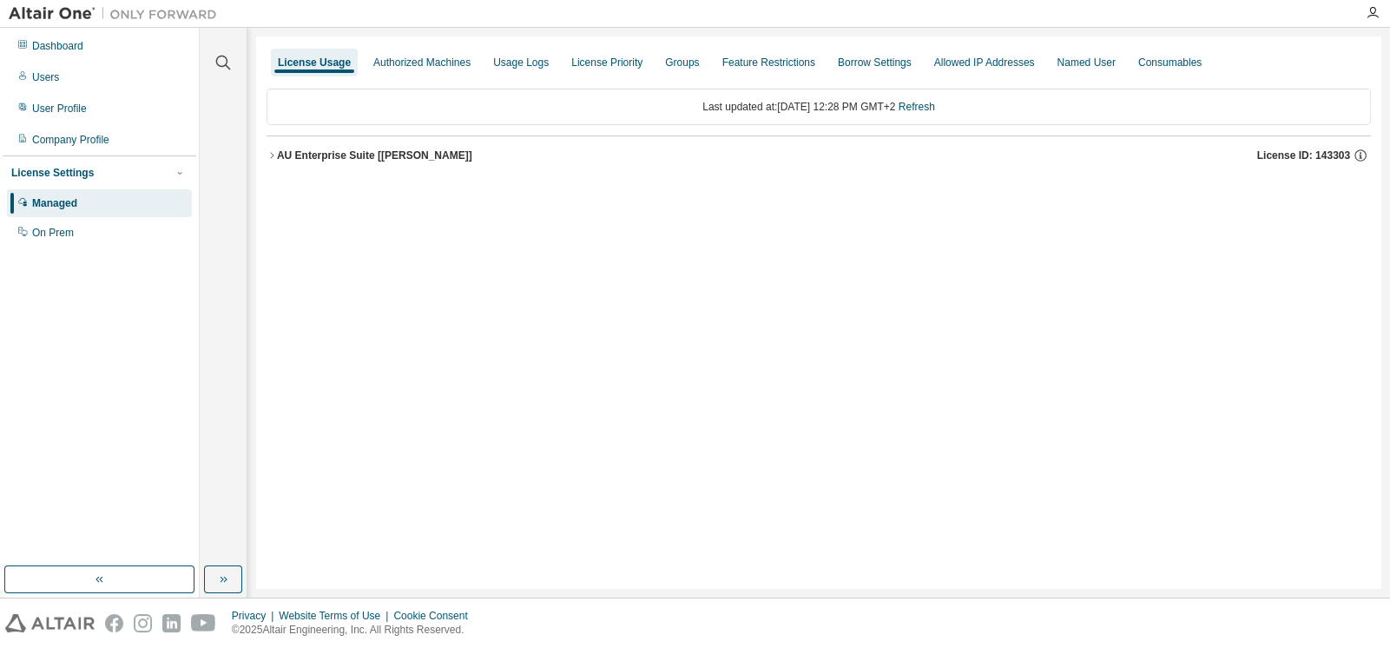
click at [274, 156] on icon "button" at bounding box center [272, 155] width 10 height 10
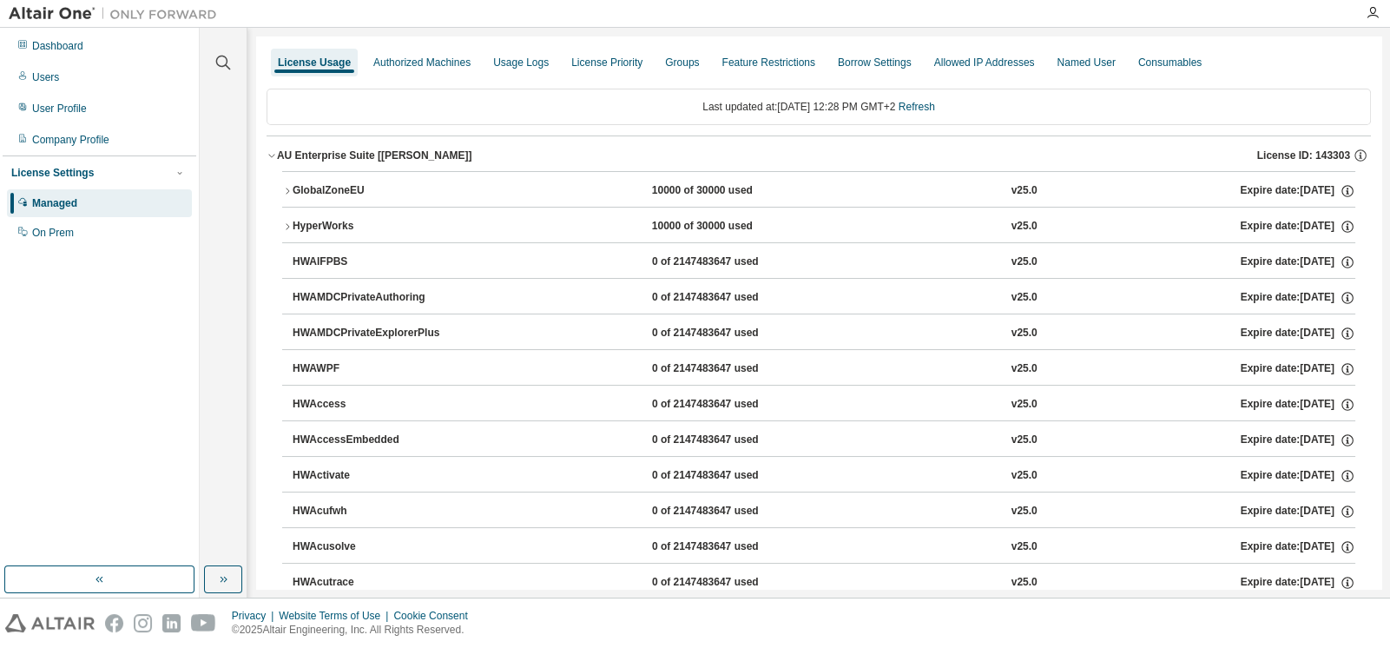
click at [289, 191] on icon "button" at bounding box center [287, 191] width 10 height 10
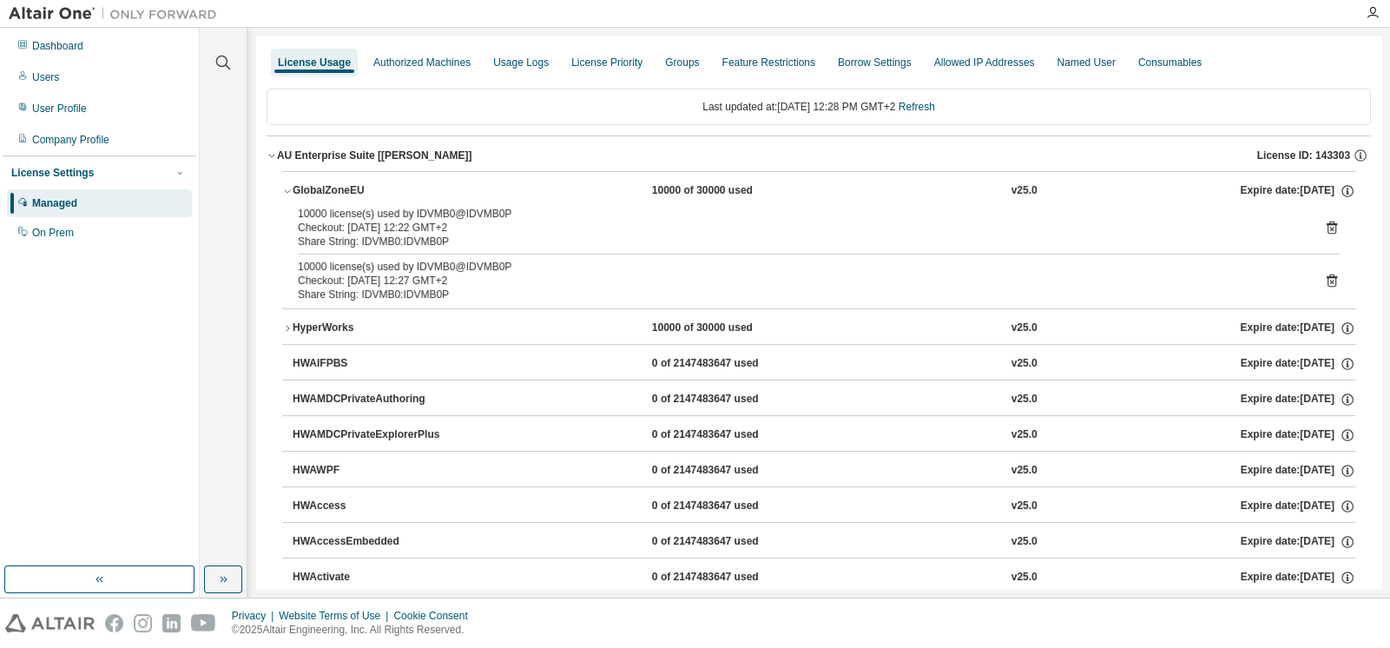
click at [288, 326] on icon "button" at bounding box center [287, 328] width 10 height 10
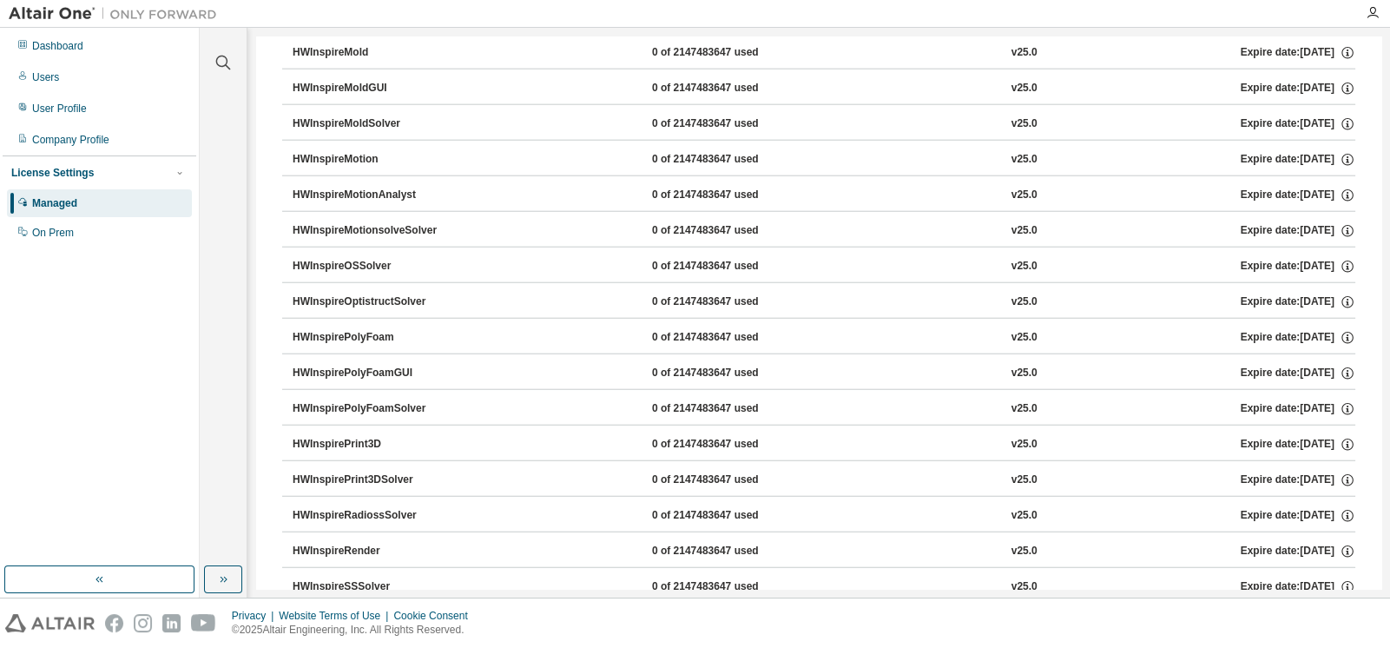
scroll to position [8127, 0]
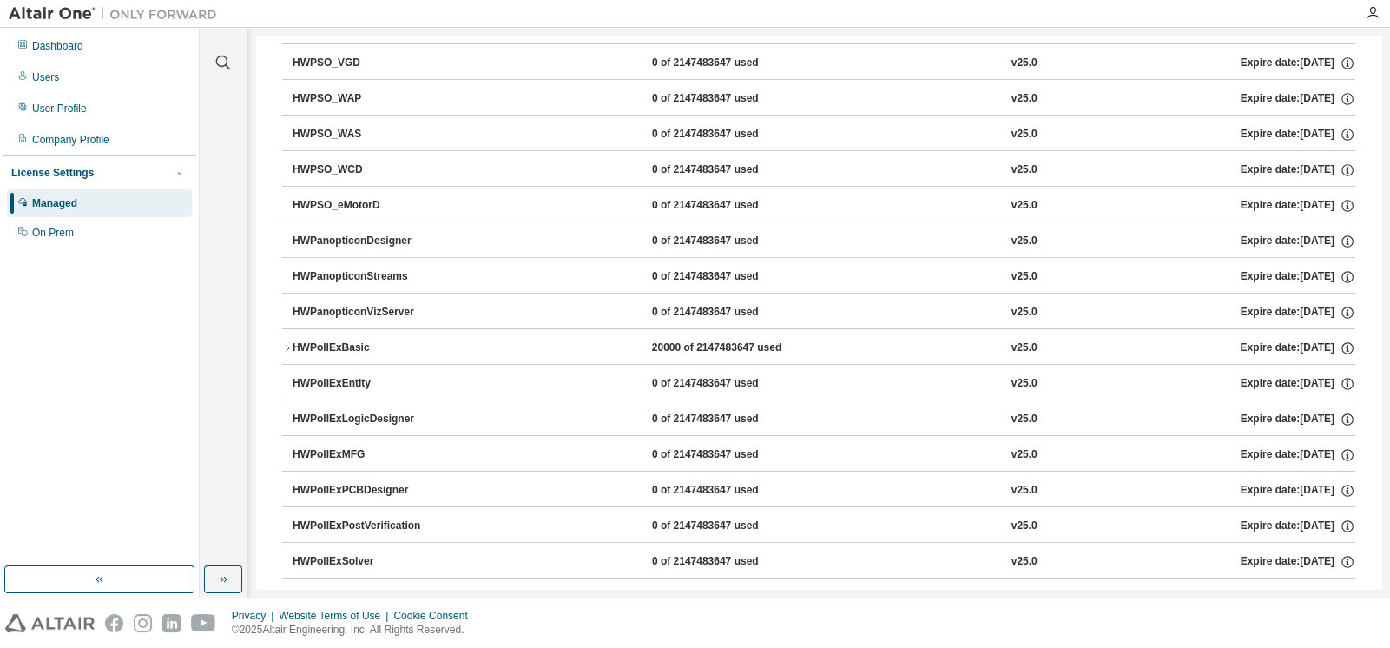
click at [287, 343] on icon "button" at bounding box center [287, 348] width 10 height 10
